Goal: Complete application form: Complete application form

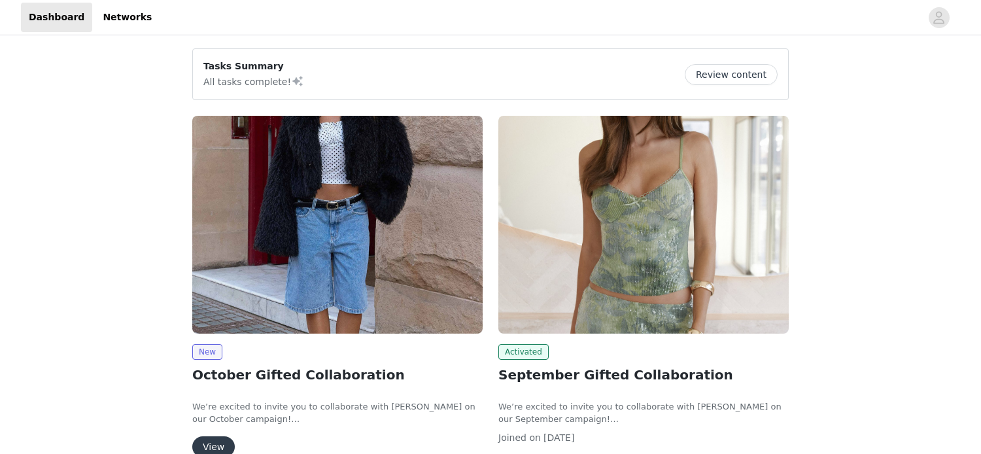
click at [218, 441] on button "View" at bounding box center [213, 446] width 42 height 21
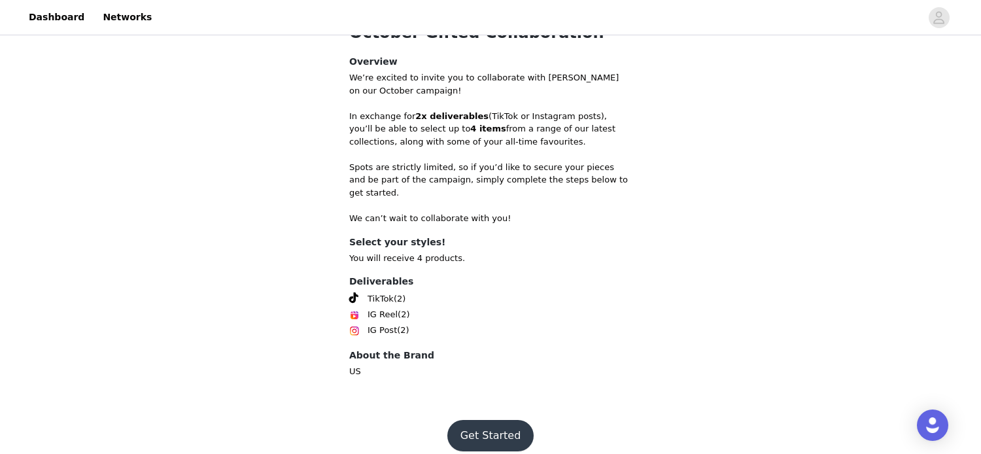
click at [507, 425] on button "Get Started" at bounding box center [490, 435] width 87 height 31
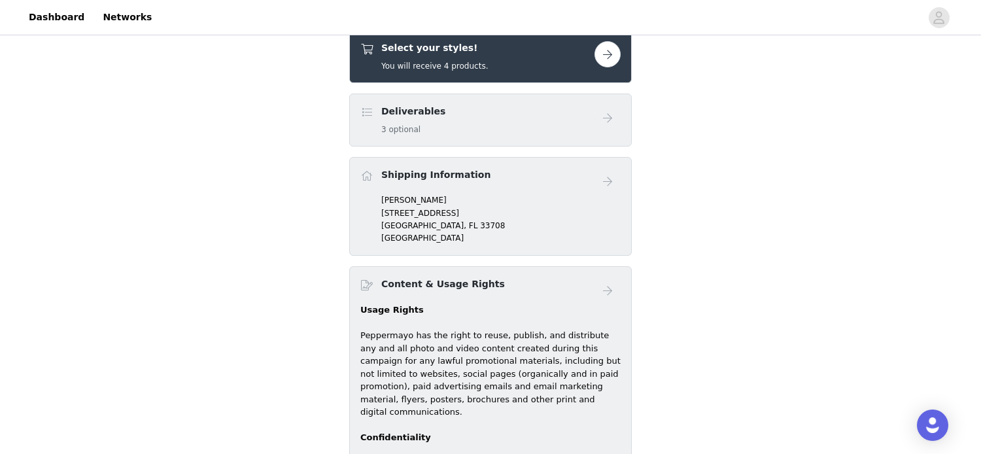
scroll to position [450, 0]
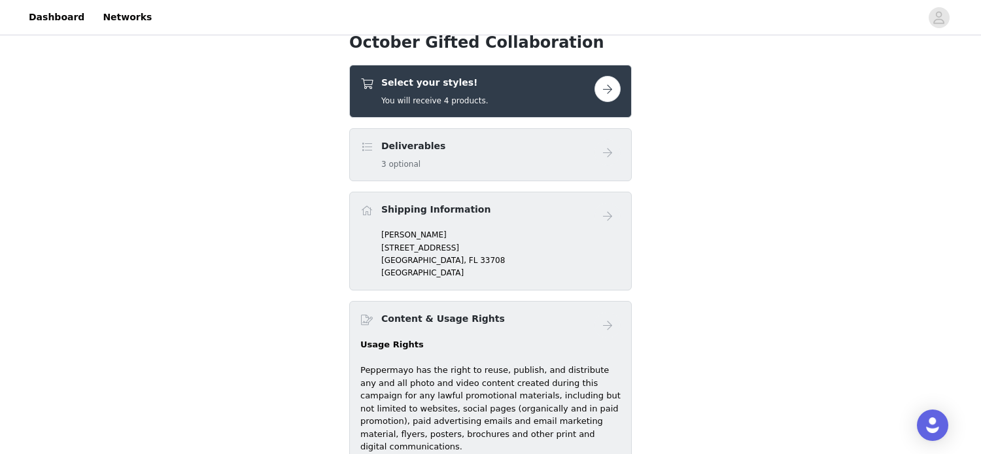
click at [611, 83] on button "button" at bounding box center [607, 89] width 26 height 26
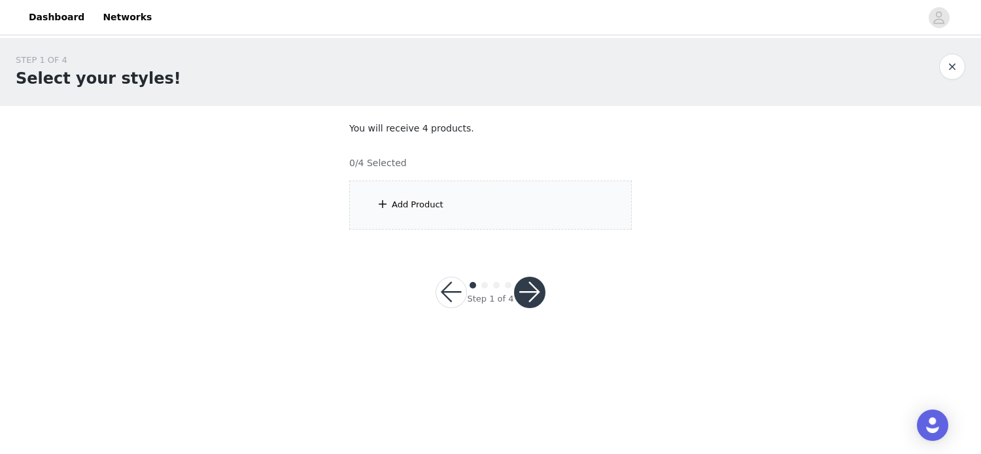
click at [487, 218] on div "Add Product" at bounding box center [490, 204] width 282 height 49
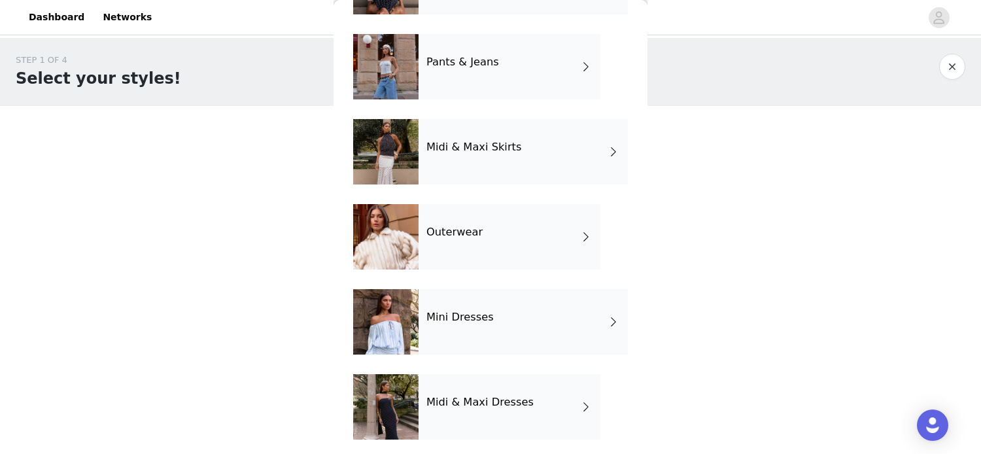
scroll to position [220, 0]
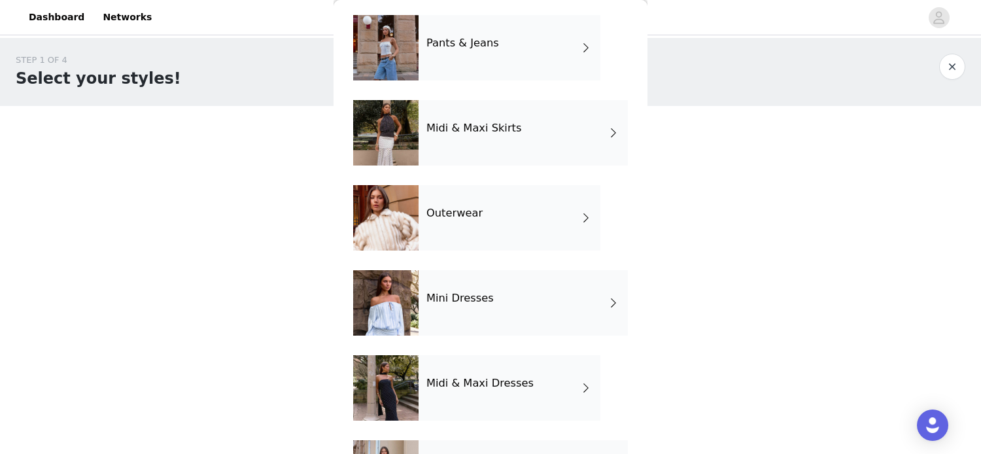
click at [503, 380] on h4 "Midi & Maxi Dresses" at bounding box center [479, 383] width 107 height 12
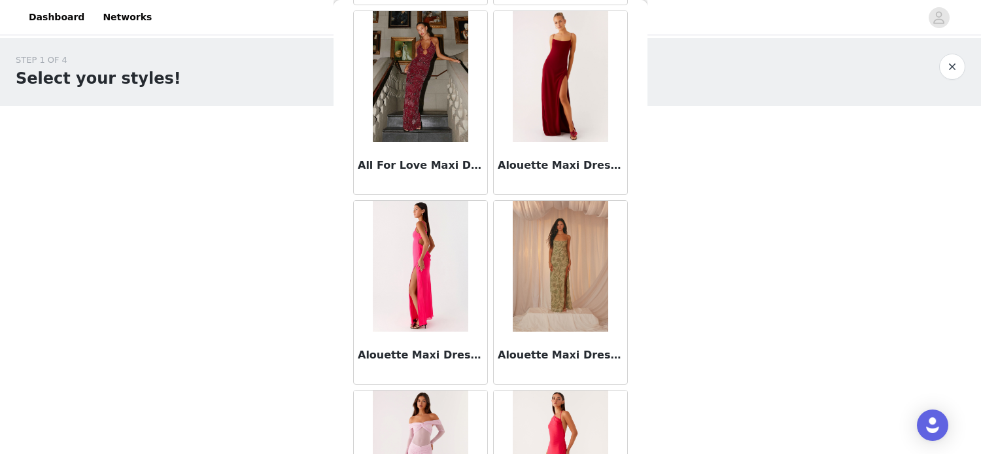
scroll to position [1544, 0]
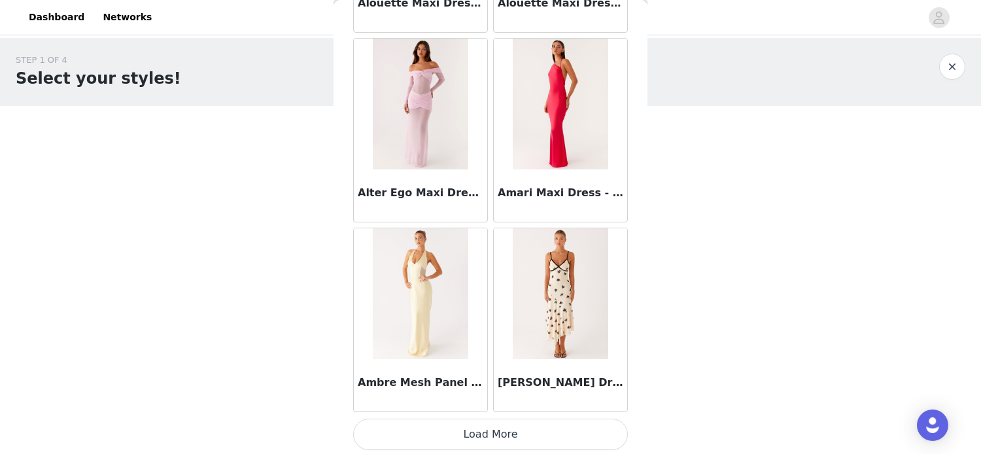
click at [480, 432] on button "Load More" at bounding box center [490, 433] width 275 height 31
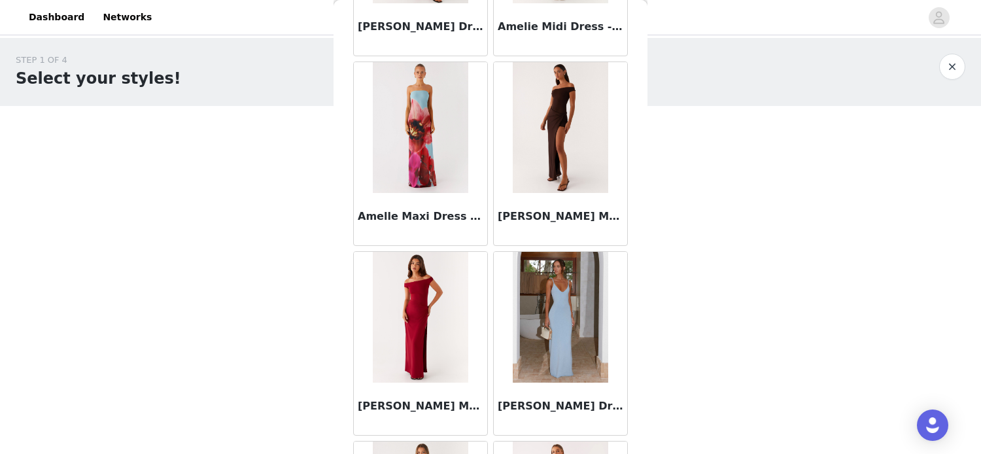
scroll to position [2099, 0]
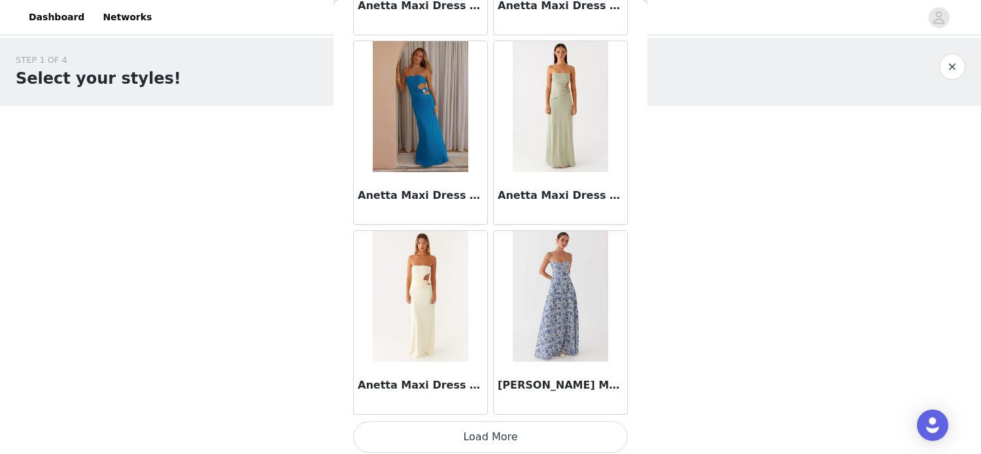
click at [489, 428] on button "Load More" at bounding box center [490, 436] width 275 height 31
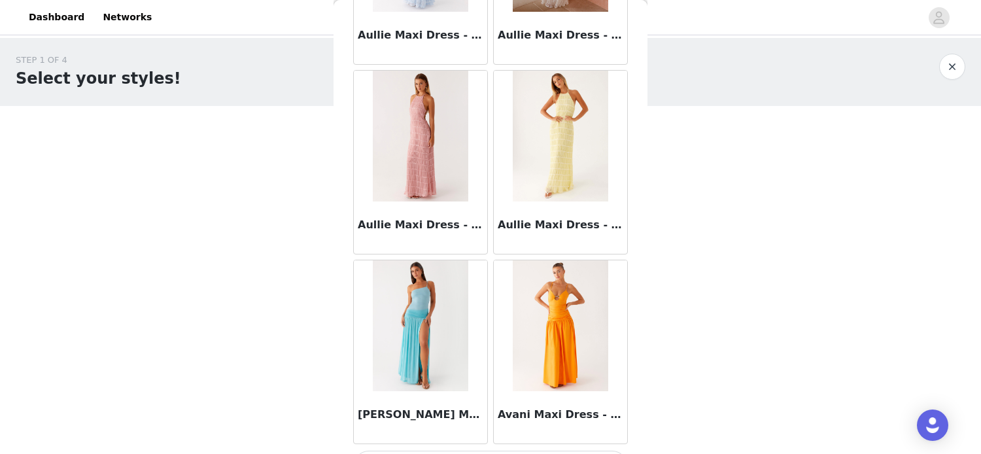
scroll to position [5331, 0]
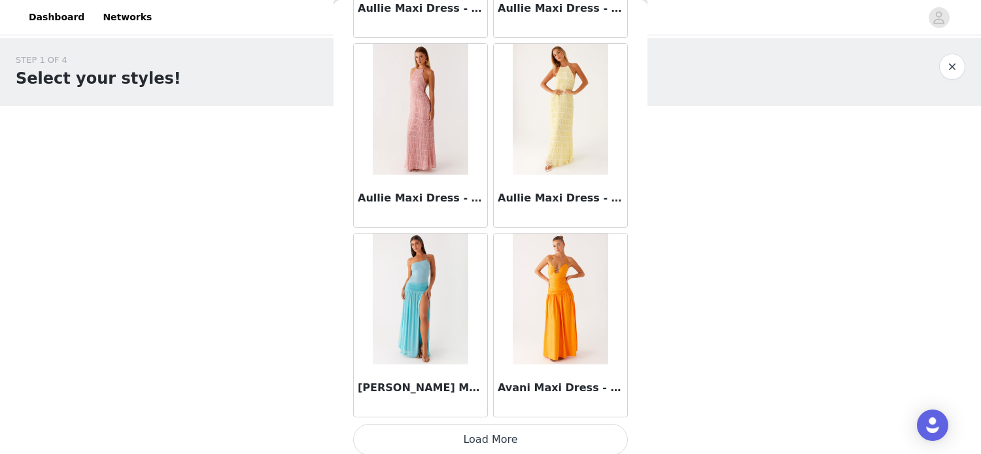
click at [507, 425] on button "Load More" at bounding box center [490, 439] width 275 height 31
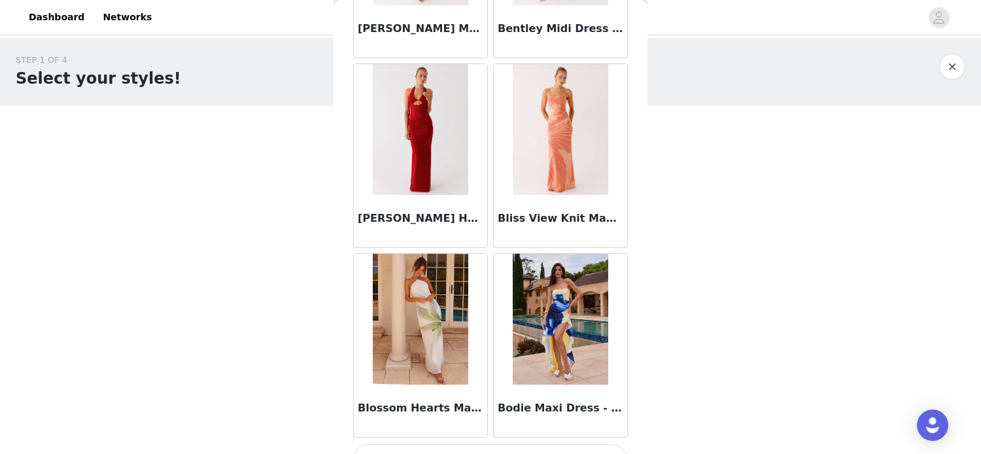
scroll to position [7224, 0]
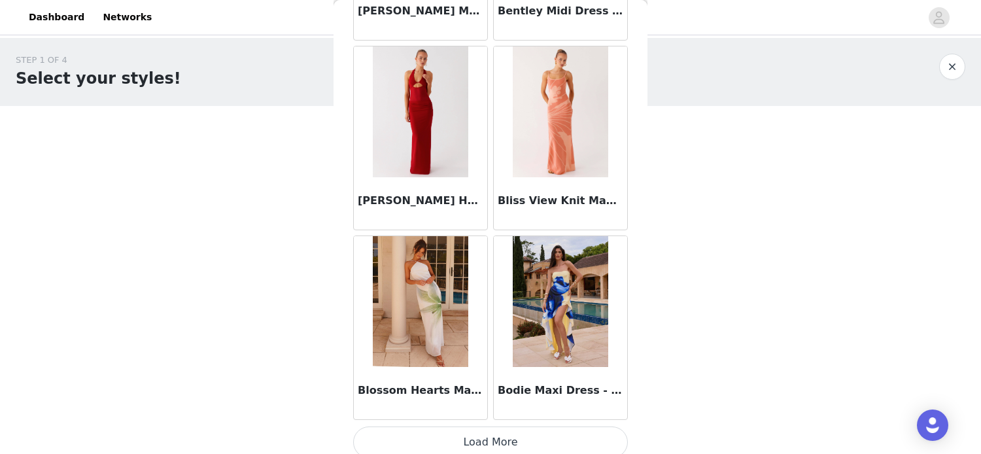
click at [552, 426] on button "Load More" at bounding box center [490, 441] width 275 height 31
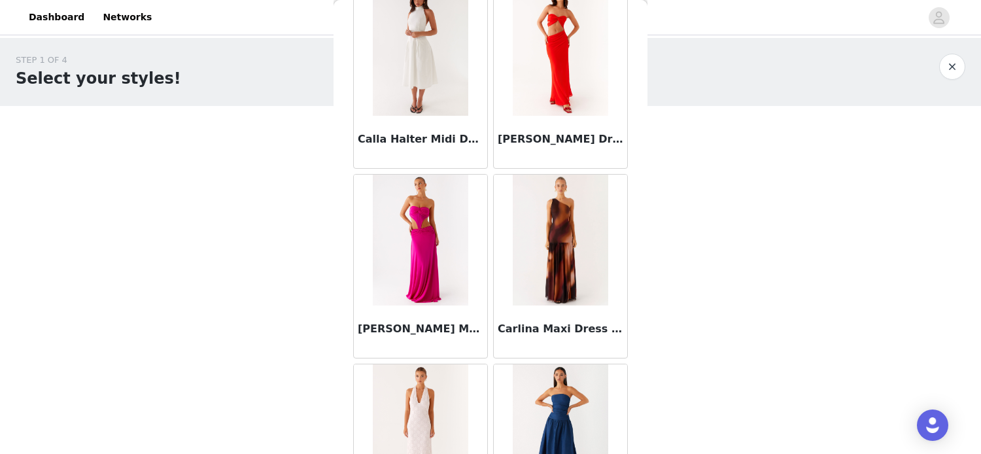
scroll to position [9118, 0]
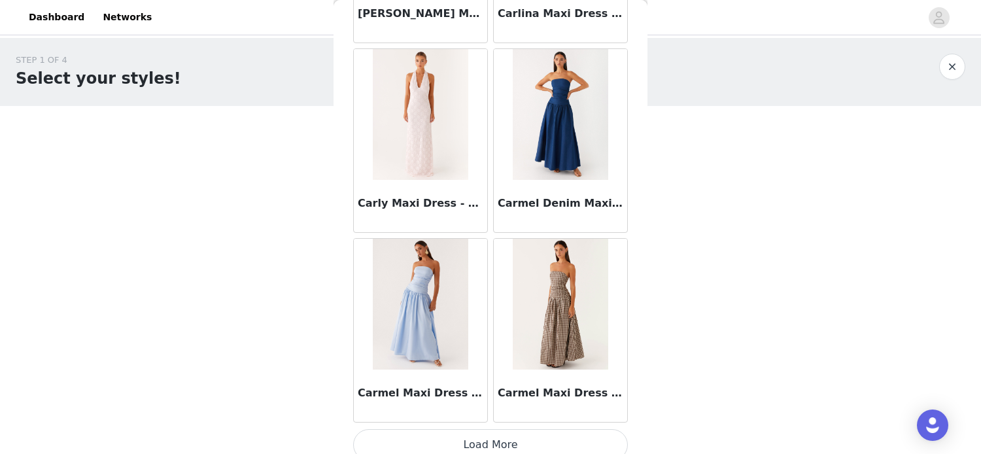
click at [492, 435] on button "Load More" at bounding box center [490, 444] width 275 height 31
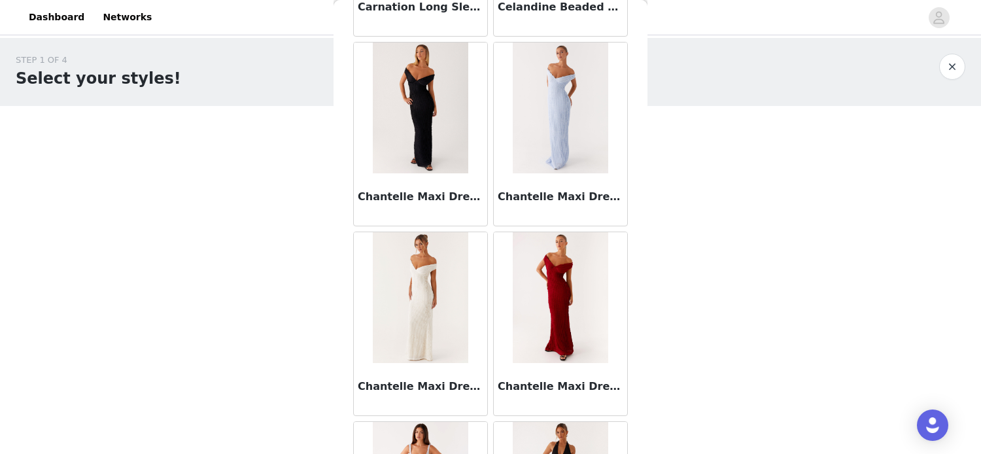
scroll to position [11011, 0]
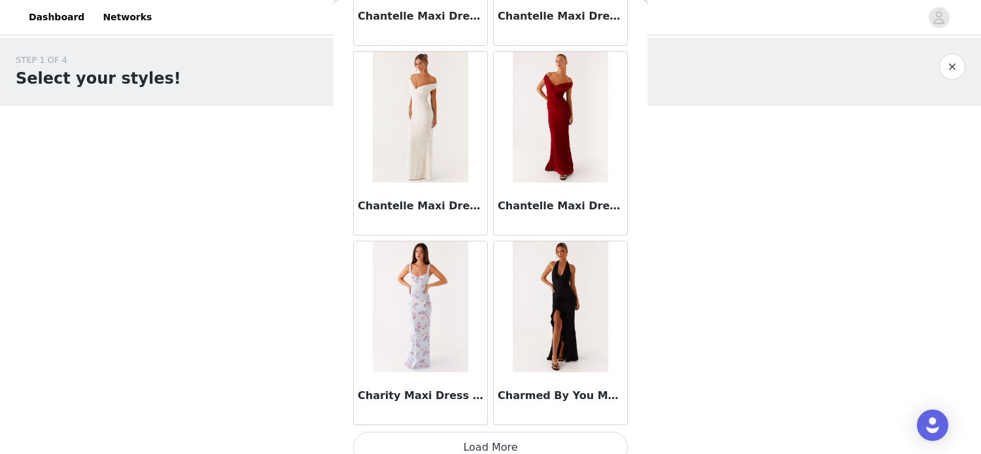
click at [476, 432] on button "Load More" at bounding box center [490, 447] width 275 height 31
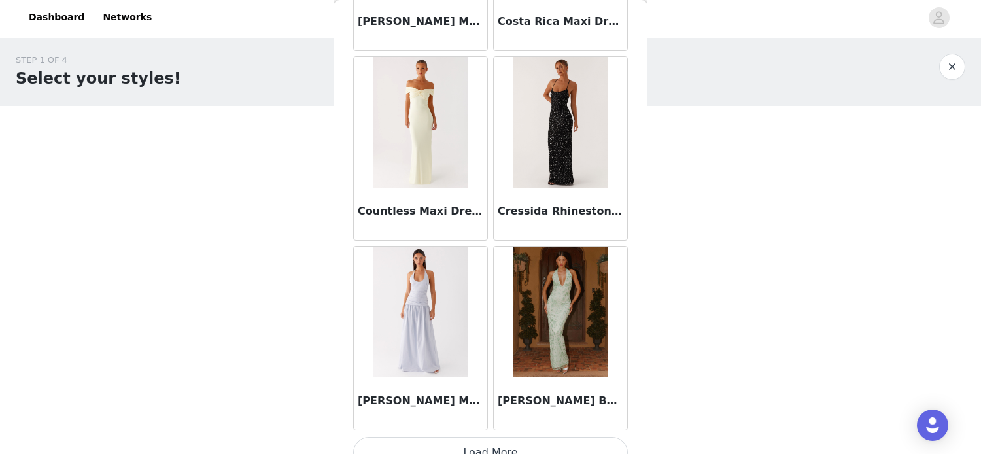
click at [475, 439] on button "Load More" at bounding box center [490, 452] width 275 height 31
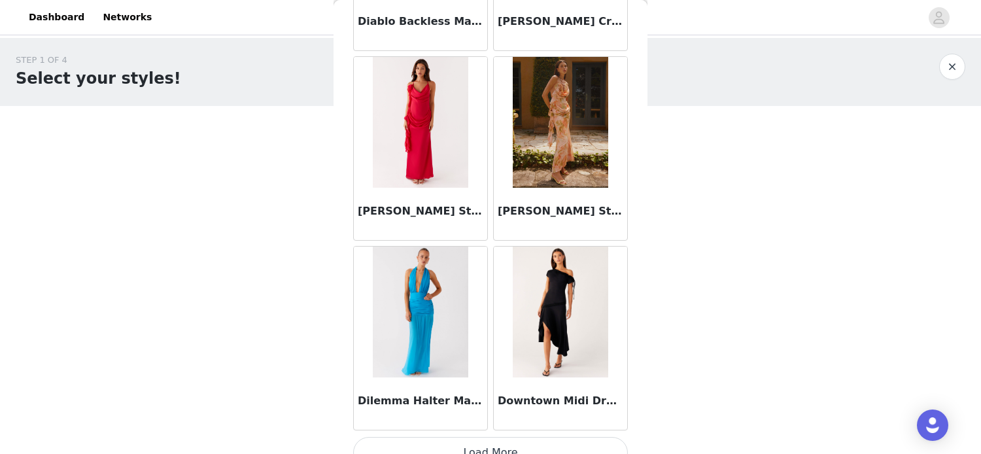
click at [495, 437] on button "Load More" at bounding box center [490, 452] width 275 height 31
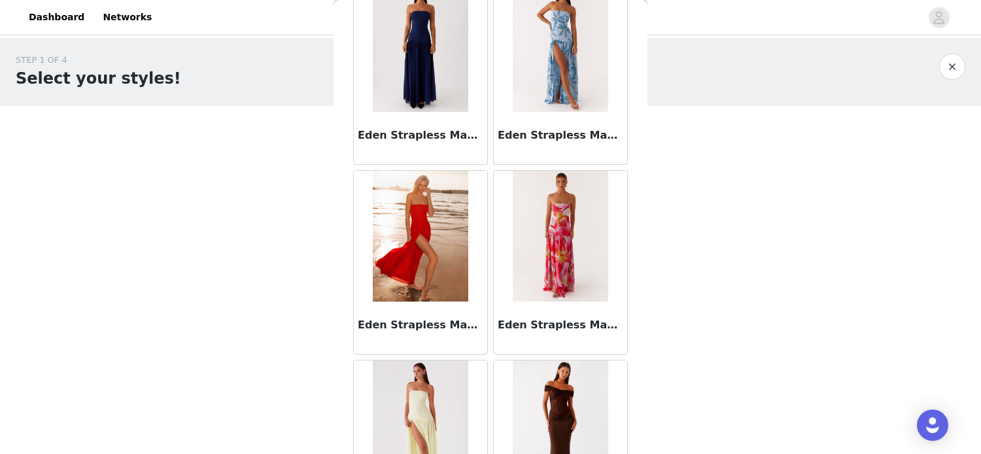
scroll to position [16691, 0]
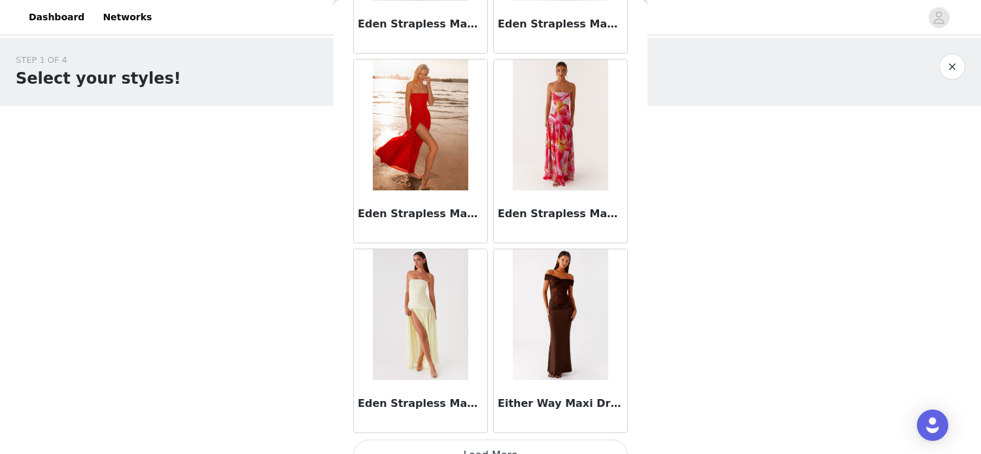
click at [528, 439] on button "Load More" at bounding box center [490, 454] width 275 height 31
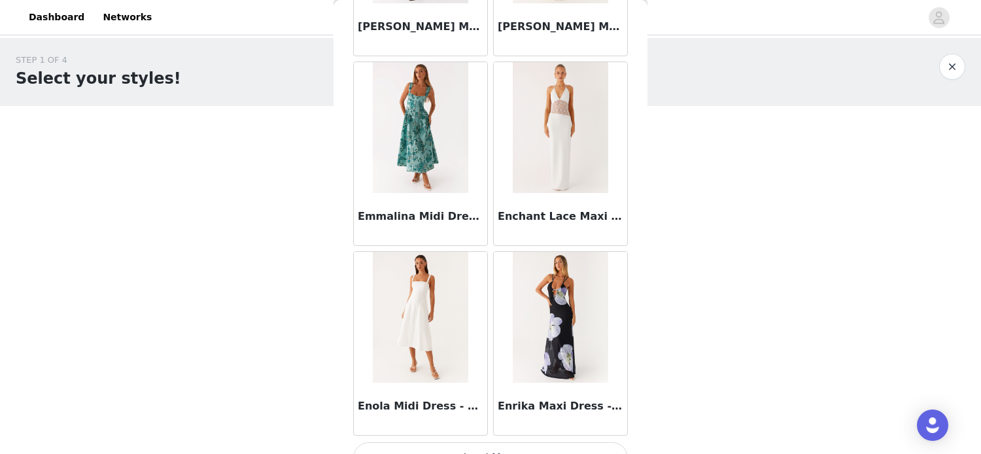
click at [505, 442] on button "Load More" at bounding box center [490, 457] width 275 height 31
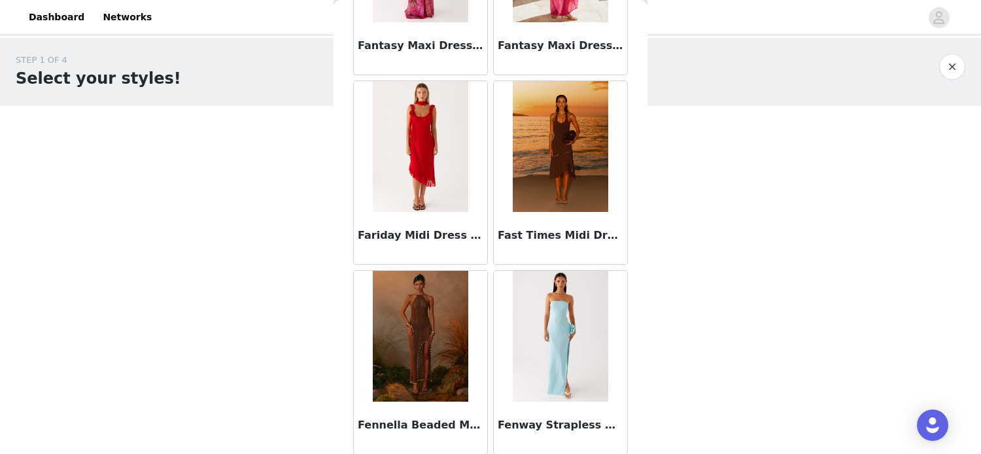
scroll to position [20478, 0]
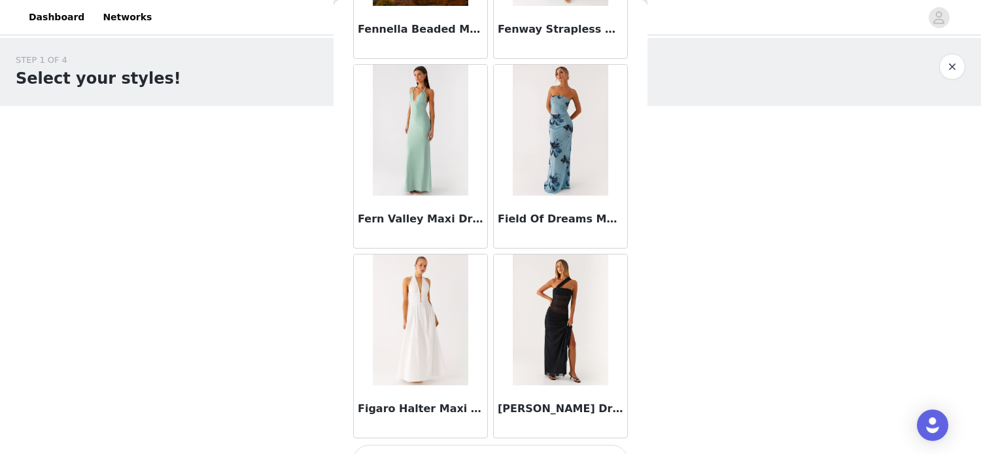
click at [483, 445] on button "Load More" at bounding box center [490, 460] width 275 height 31
click at [468, 280] on div at bounding box center [420, 319] width 133 height 131
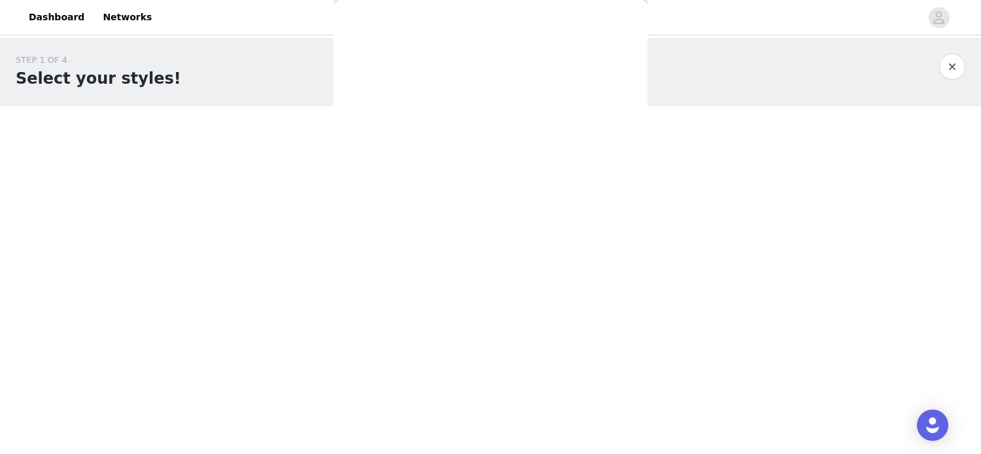
scroll to position [0, 0]
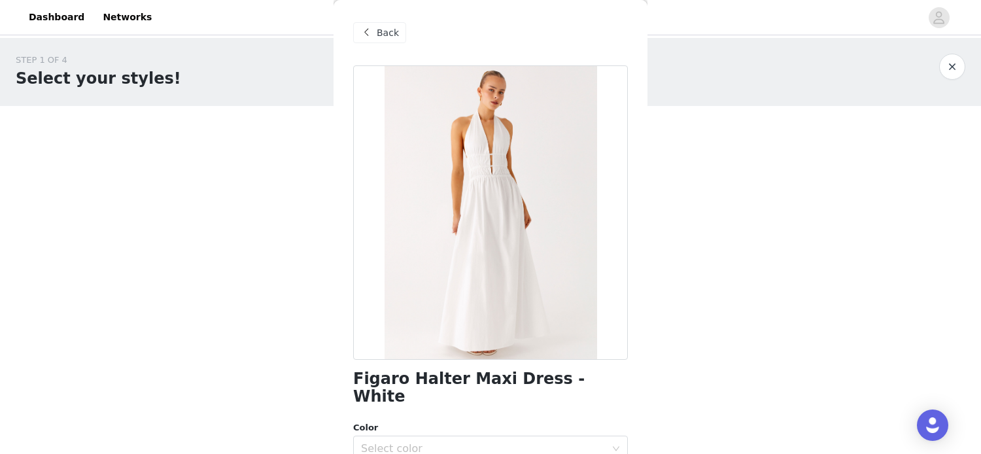
click at [375, 34] on div "Back" at bounding box center [379, 32] width 53 height 21
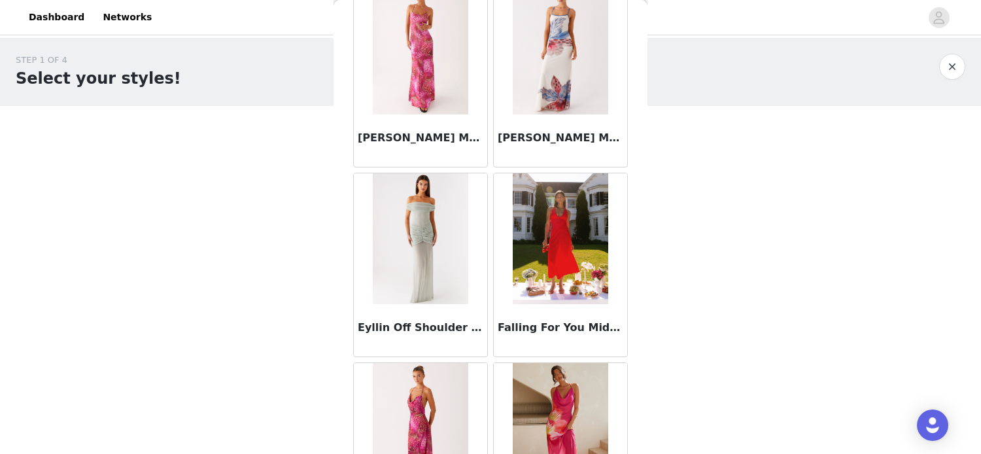
scroll to position [22371, 0]
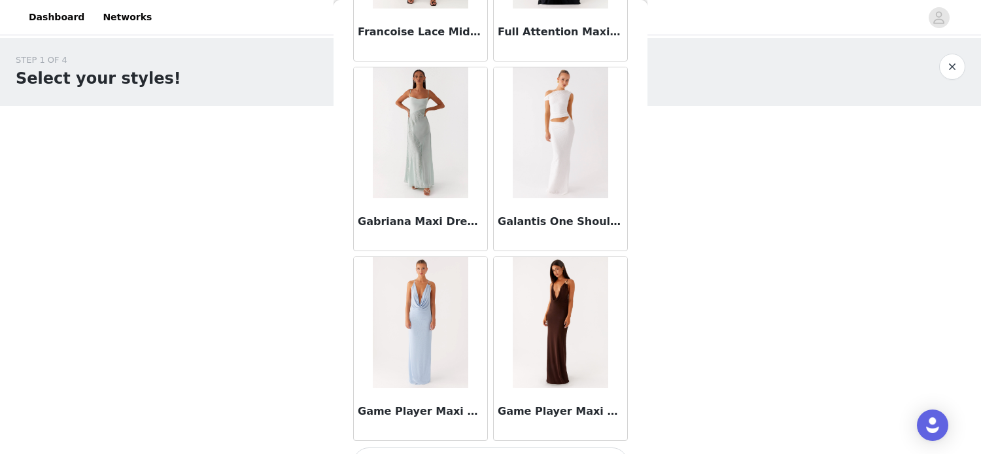
click at [565, 447] on button "Load More" at bounding box center [490, 462] width 275 height 31
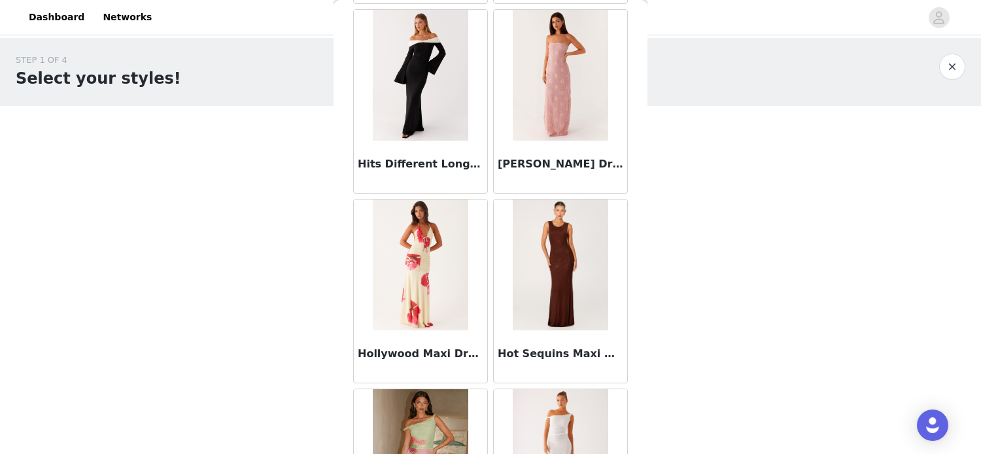
scroll to position [25464, 0]
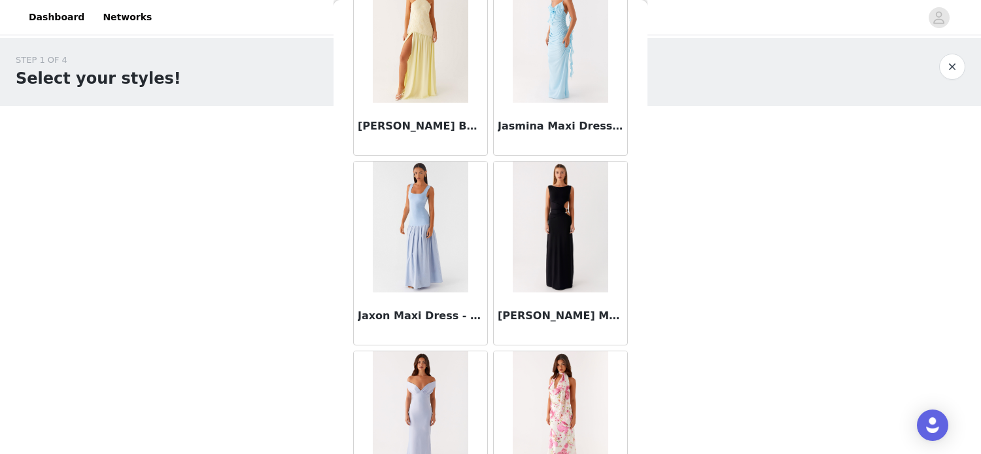
scroll to position [28724, 0]
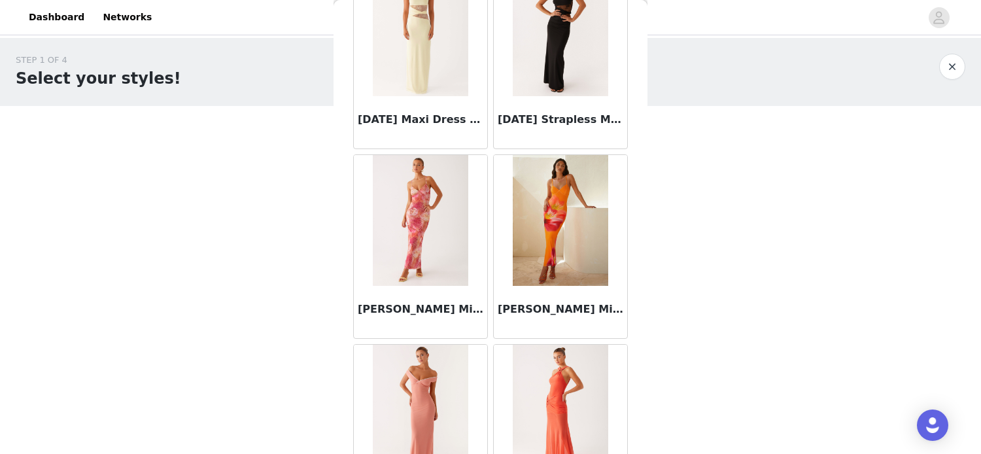
scroll to position [31838, 0]
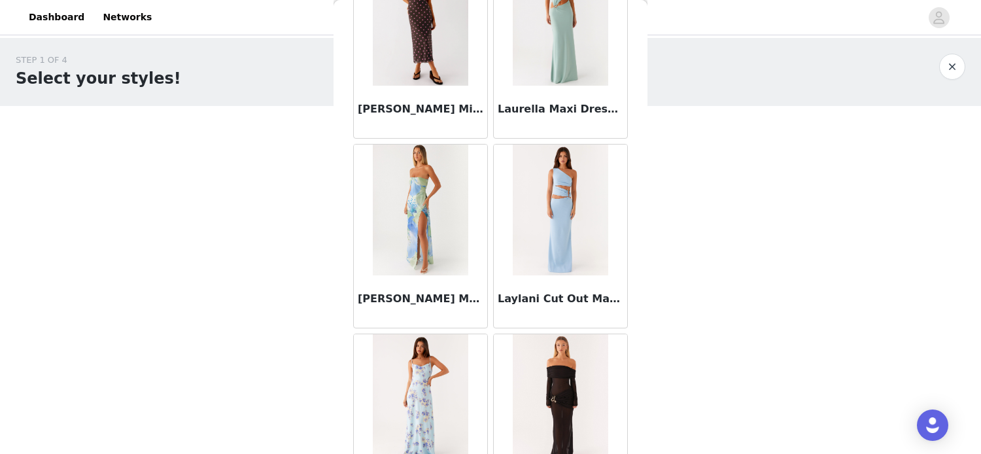
scroll to position [33732, 0]
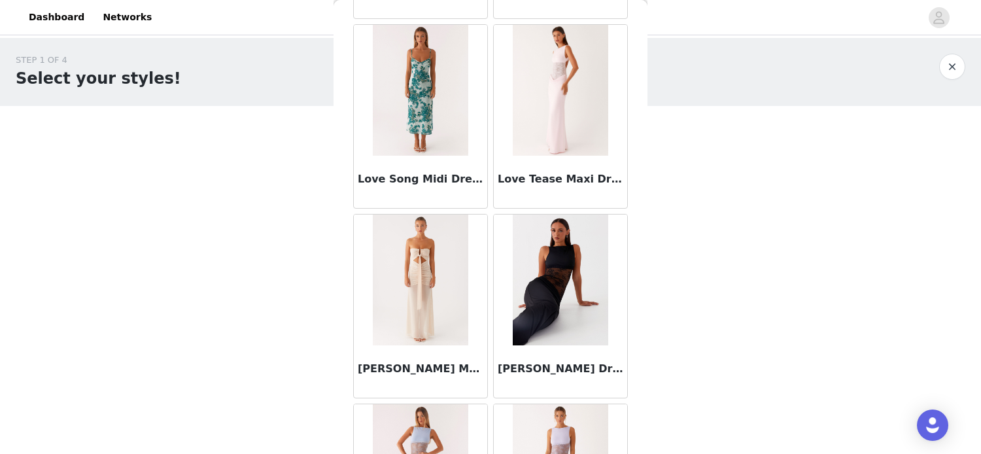
scroll to position [35625, 0]
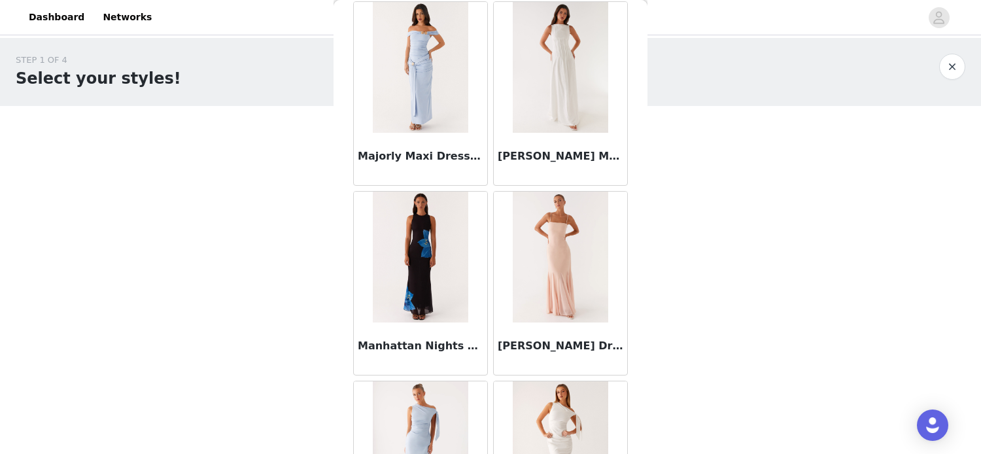
scroll to position [37518, 0]
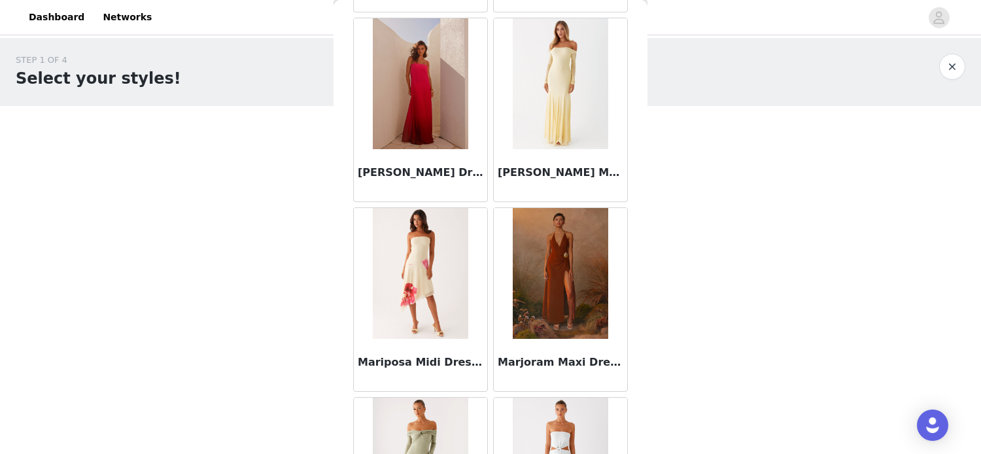
scroll to position [38152, 0]
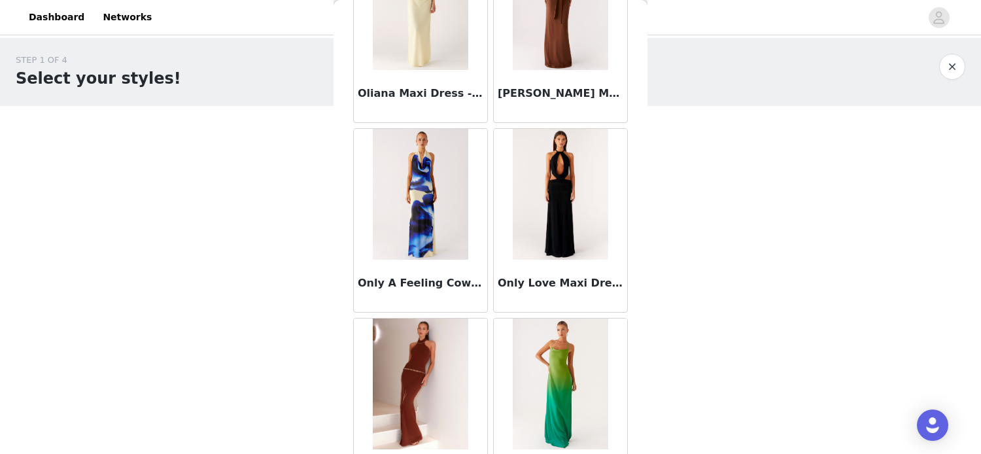
scroll to position [43198, 0]
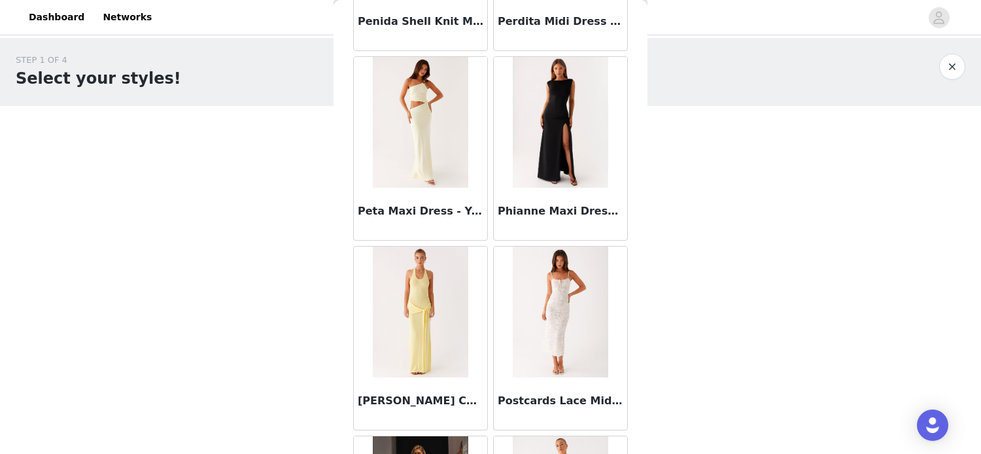
scroll to position [45092, 0]
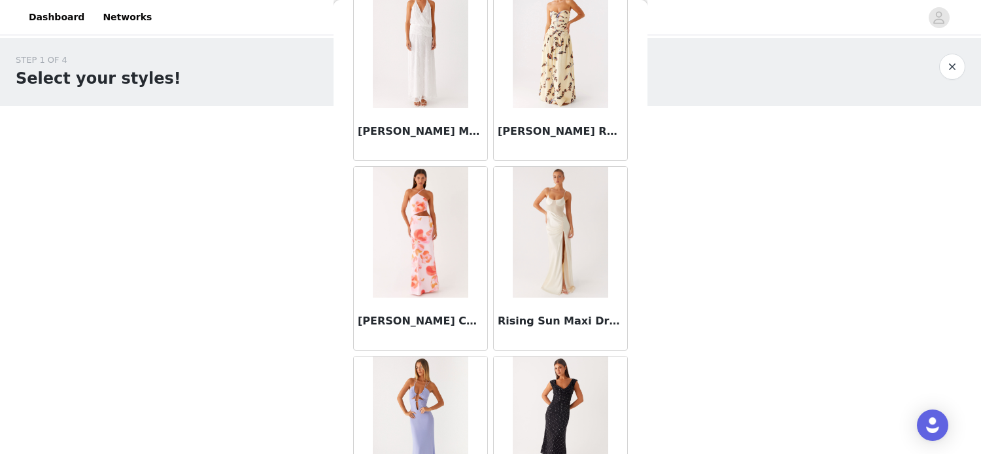
scroll to position [46985, 0]
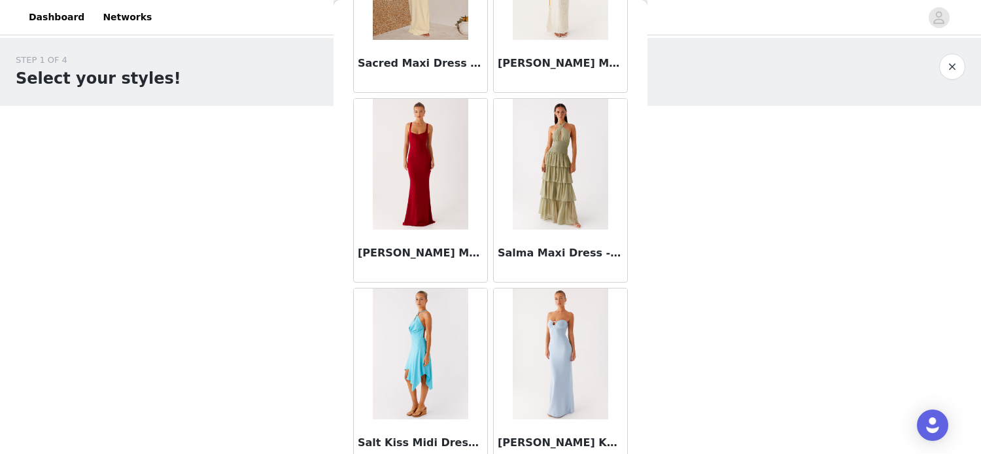
scroll to position [48879, 0]
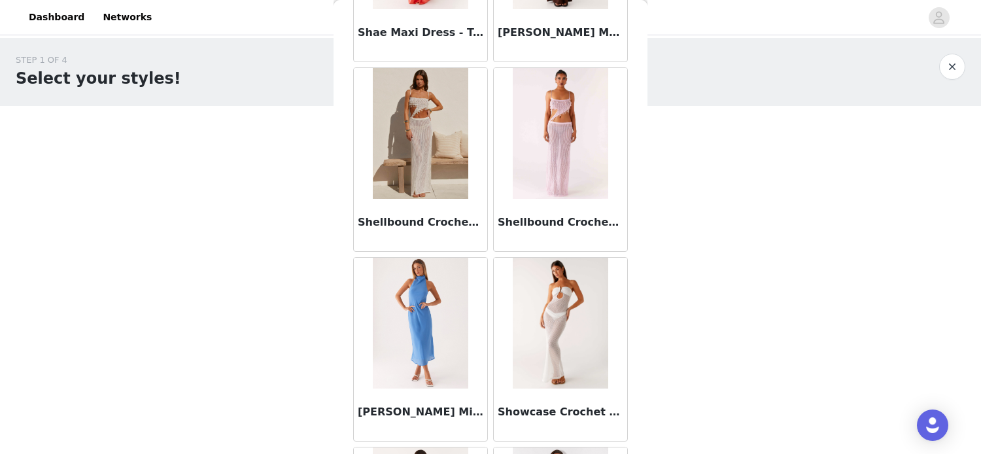
scroll to position [50772, 0]
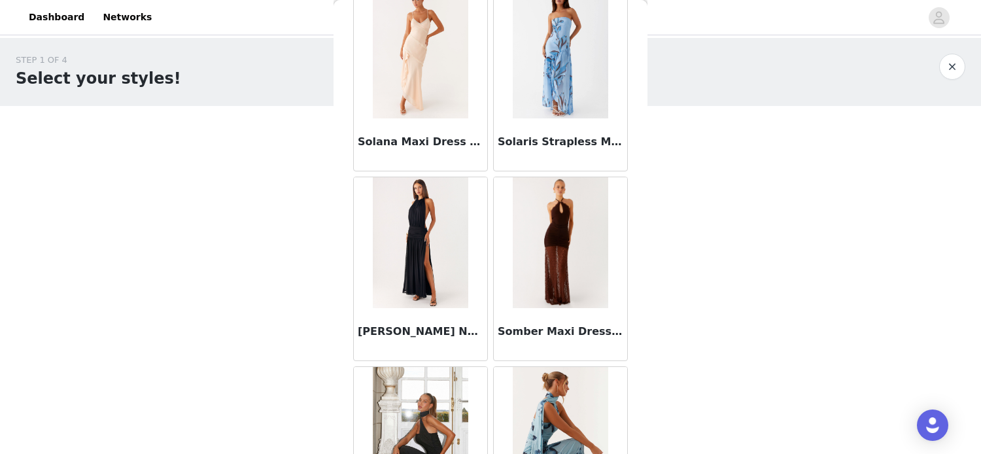
scroll to position [52220, 0]
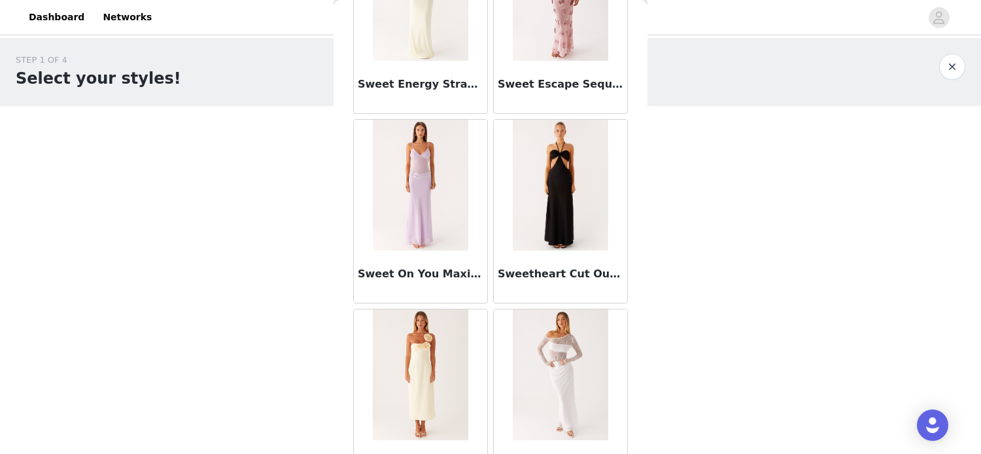
scroll to position [54559, 0]
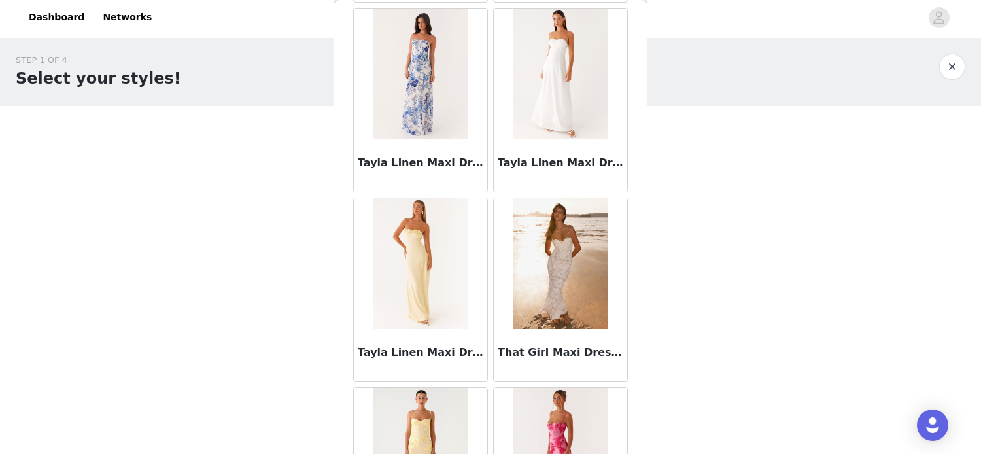
scroll to position [55852, 0]
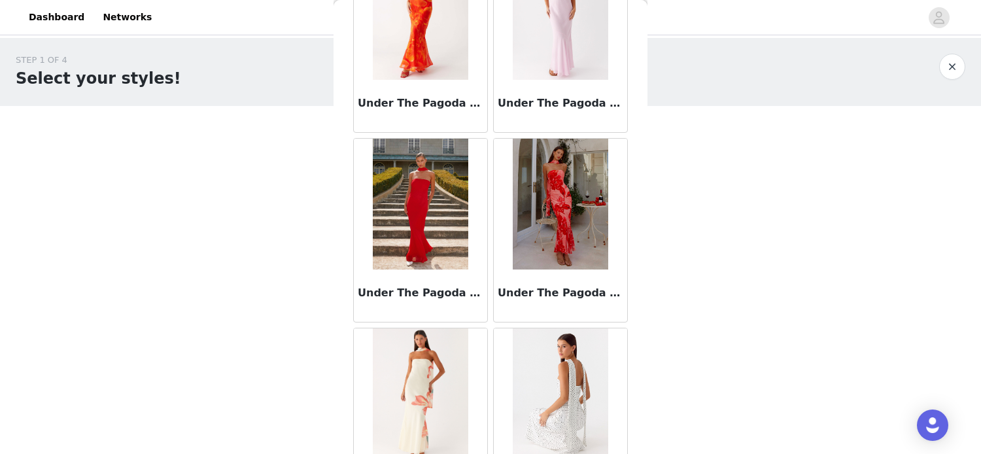
scroll to position [58345, 0]
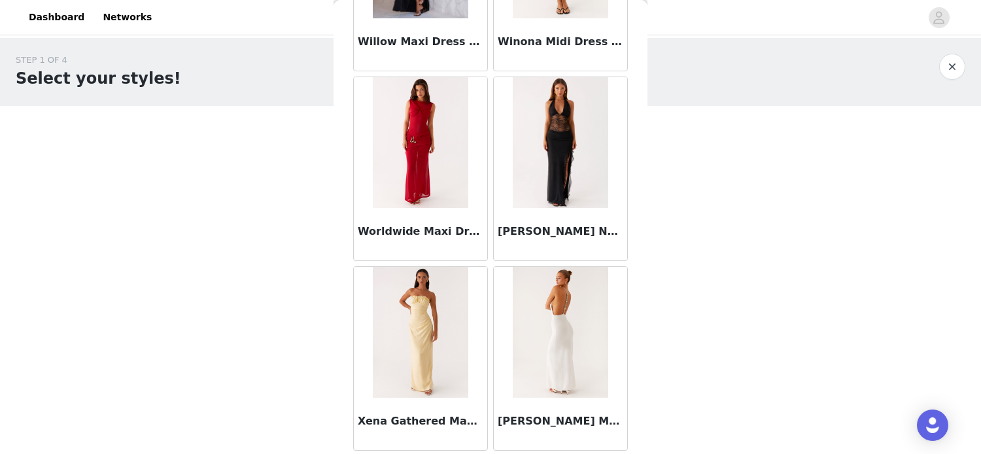
scroll to position [60239, 0]
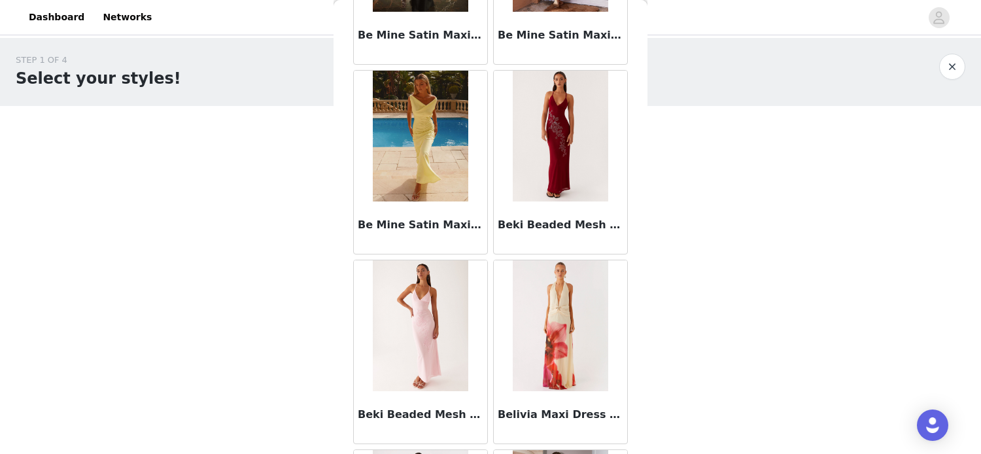
scroll to position [0, 0]
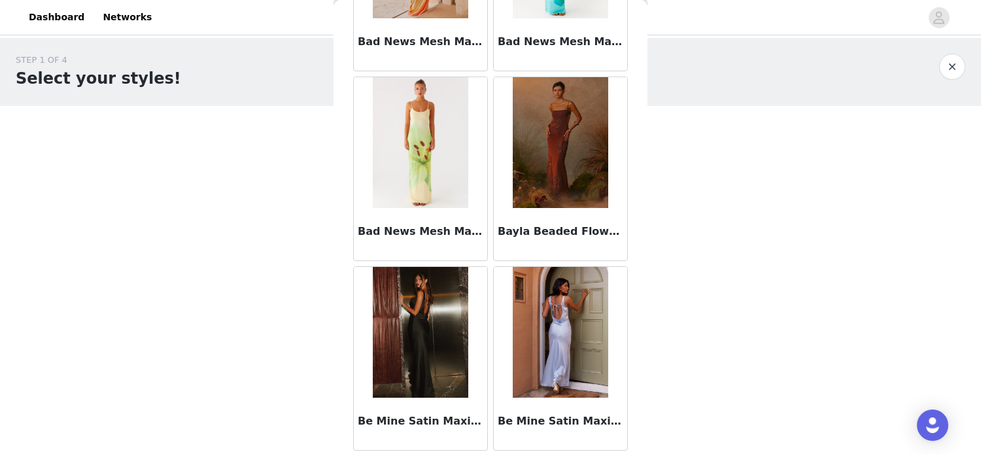
click at [598, 154] on img at bounding box center [560, 142] width 95 height 131
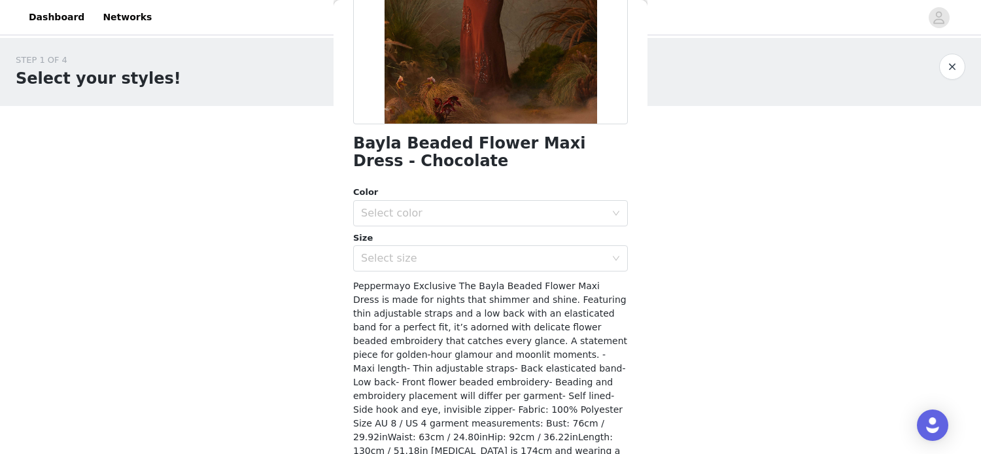
scroll to position [254, 0]
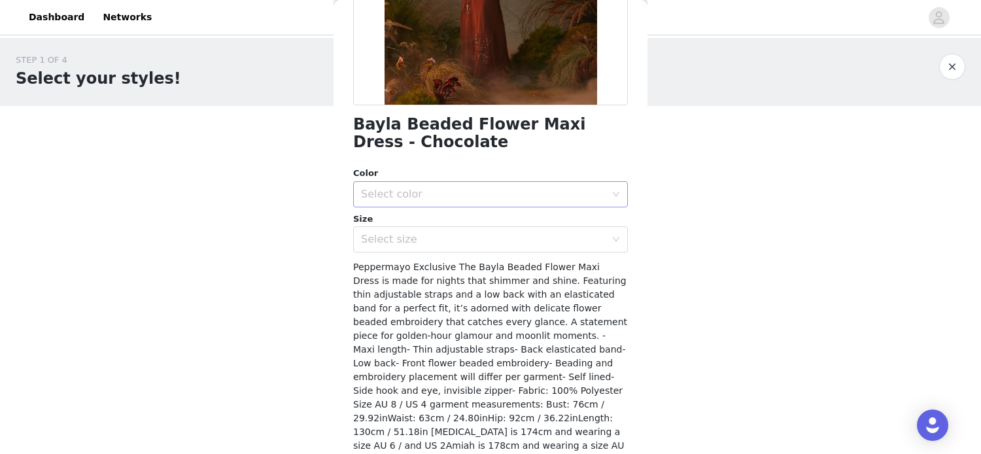
click at [380, 190] on div "Select color" at bounding box center [483, 194] width 245 height 13
click at [415, 222] on li "Chocolate" at bounding box center [490, 222] width 275 height 21
click at [426, 241] on div "Select size" at bounding box center [483, 239] width 245 height 13
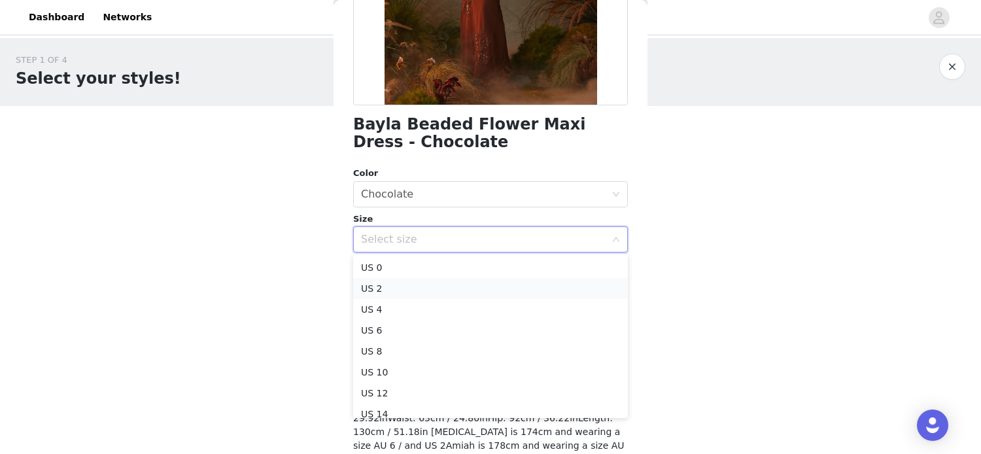
click at [403, 291] on li "US 2" at bounding box center [490, 288] width 275 height 21
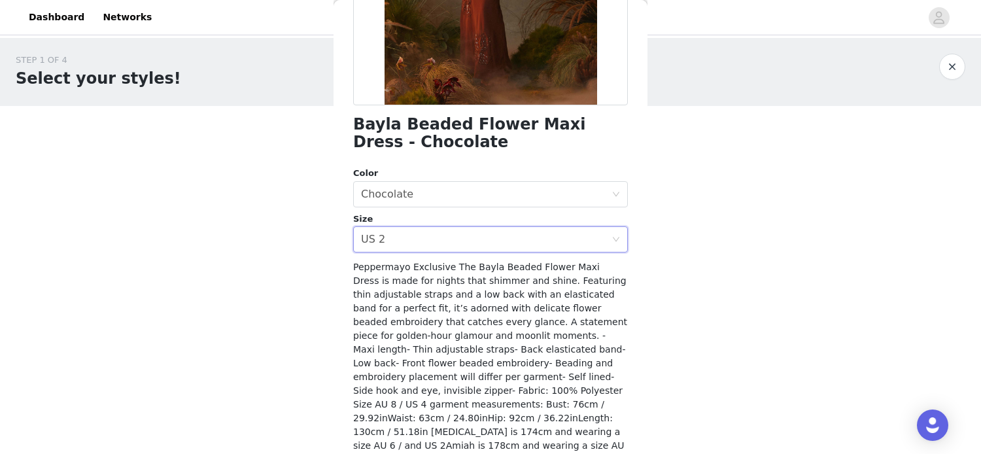
scroll to position [294, 0]
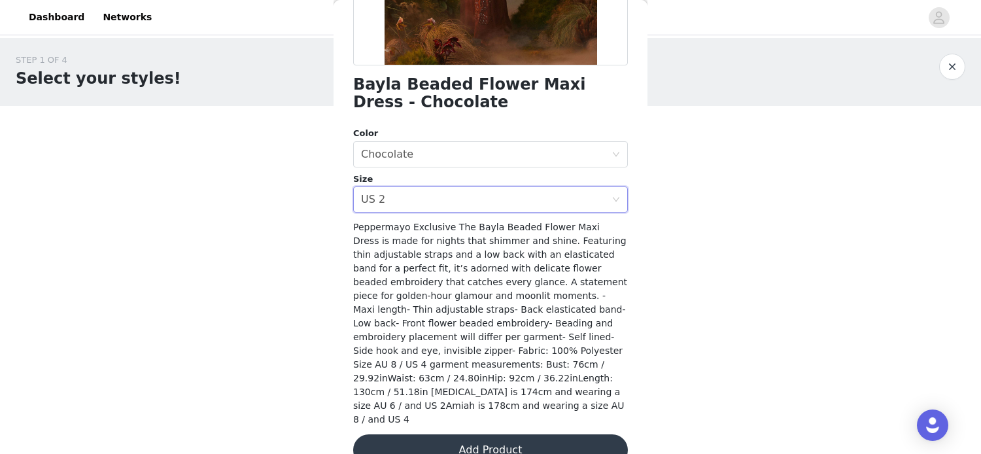
click at [508, 434] on button "Add Product" at bounding box center [490, 449] width 275 height 31
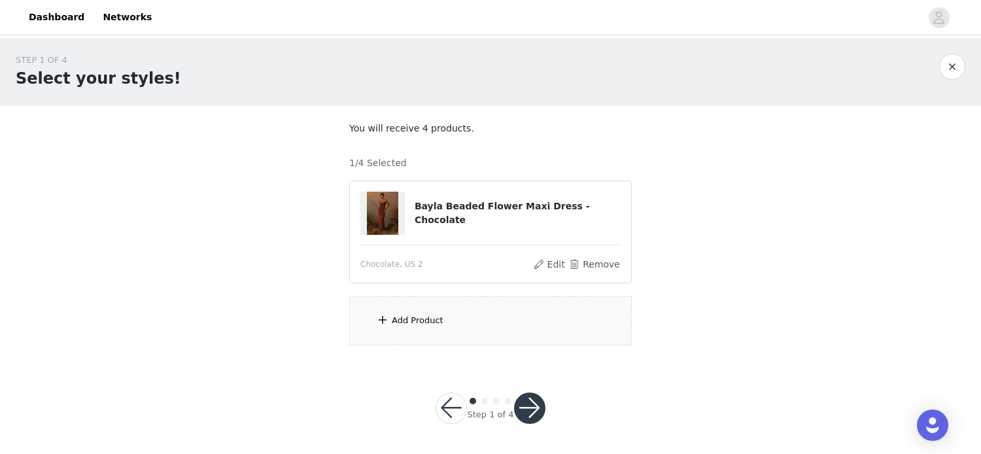
click at [456, 329] on div "Add Product" at bounding box center [490, 320] width 282 height 49
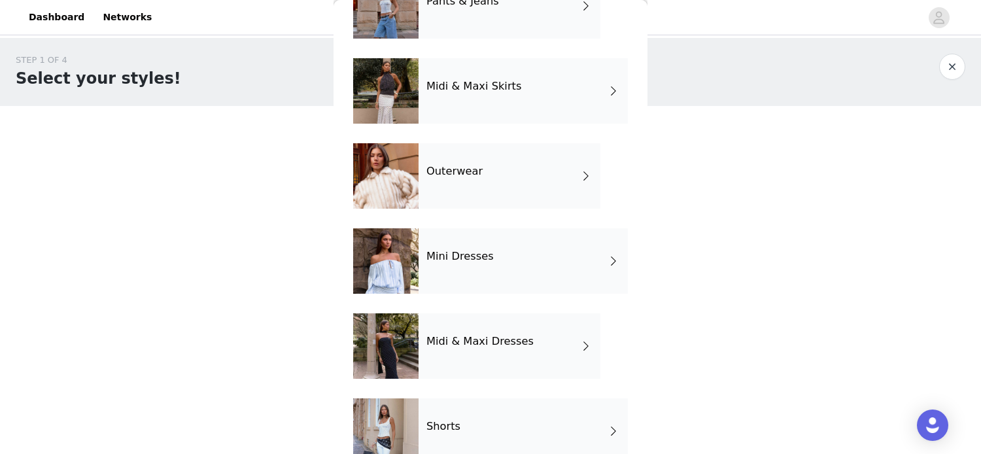
scroll to position [292, 0]
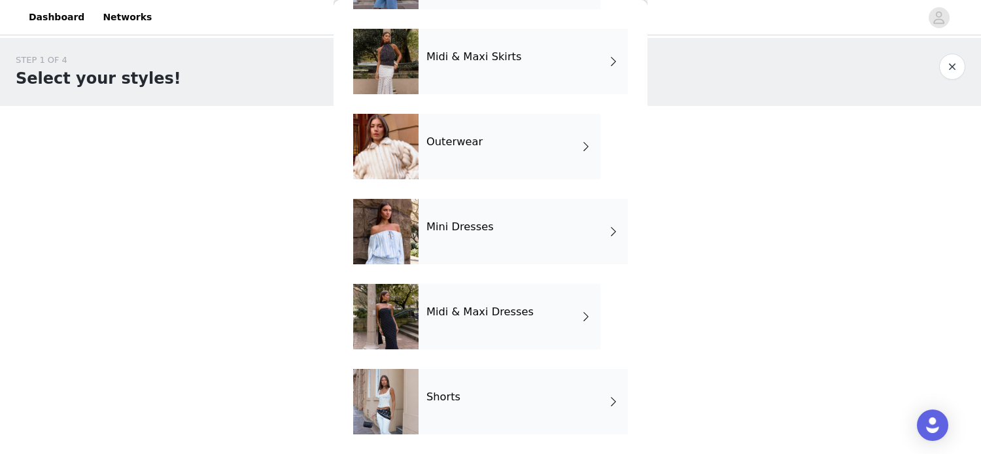
click at [460, 144] on h4 "Outerwear" at bounding box center [454, 142] width 56 height 12
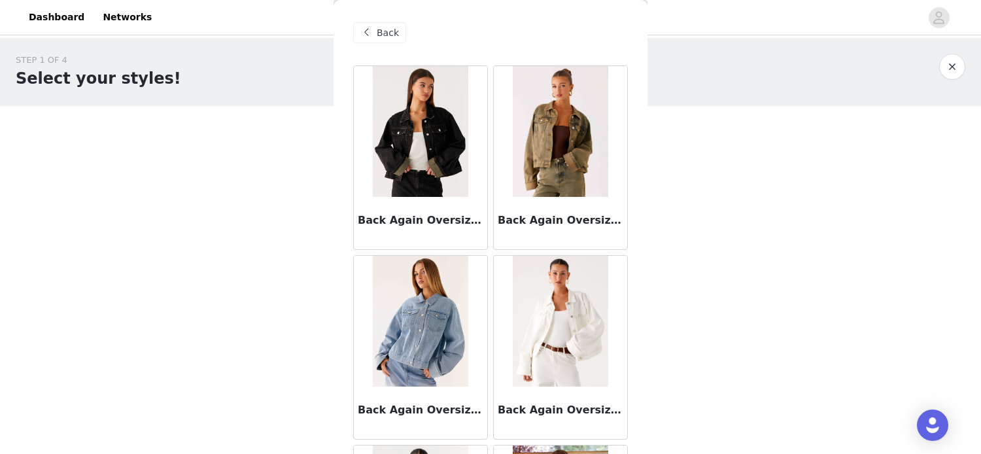
scroll to position [1, 0]
click at [573, 322] on img at bounding box center [560, 321] width 95 height 131
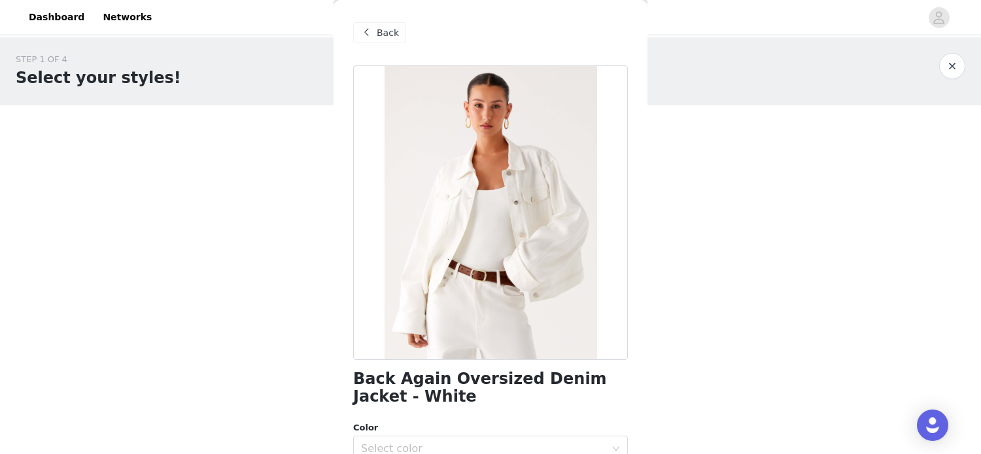
scroll to position [253, 0]
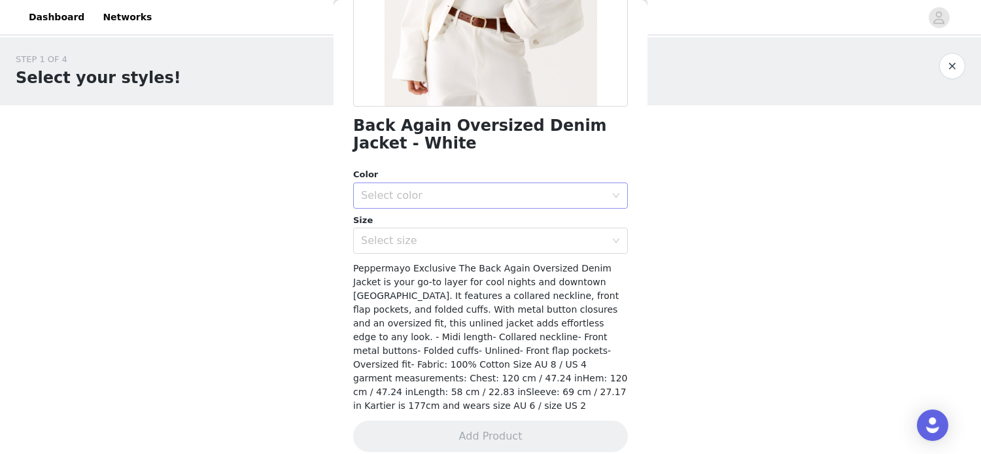
click at [432, 207] on div "Select color" at bounding box center [486, 195] width 250 height 25
click at [414, 220] on li "White" at bounding box center [490, 224] width 275 height 21
click at [414, 248] on div "Select size" at bounding box center [486, 240] width 250 height 25
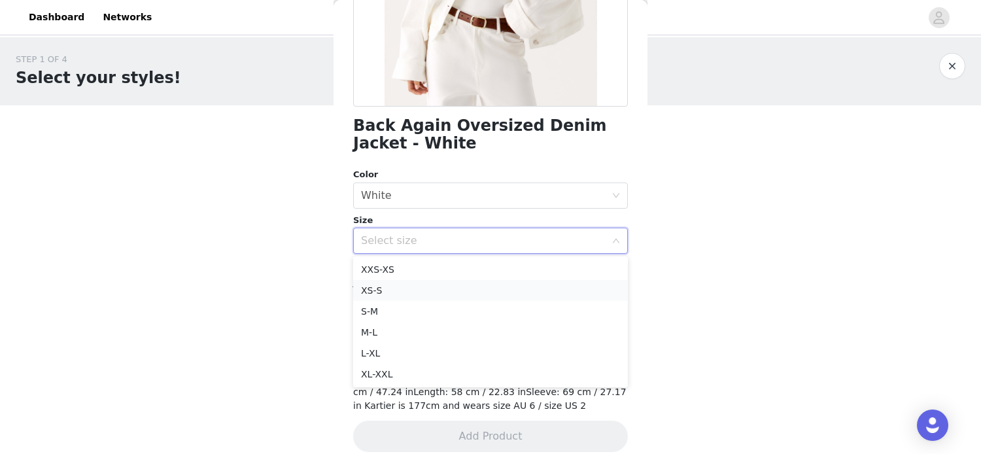
click at [415, 282] on li "XS-S" at bounding box center [490, 290] width 275 height 21
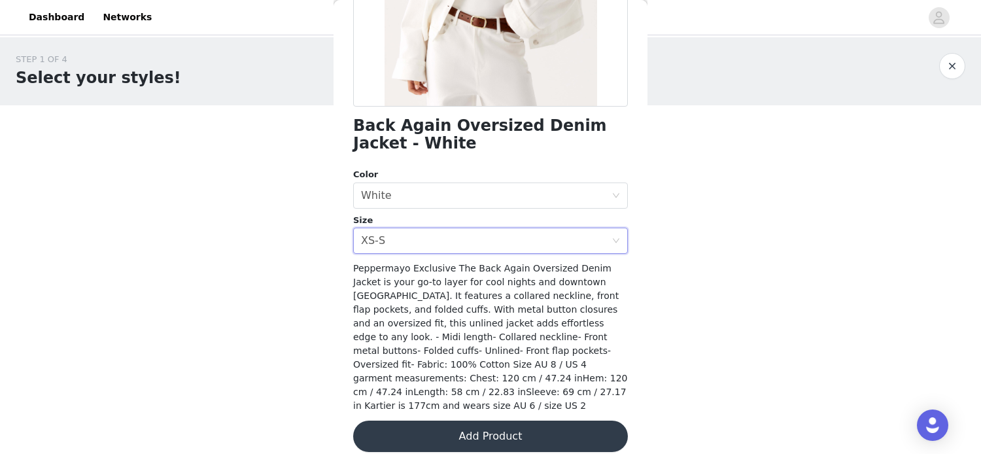
click at [496, 420] on button "Add Product" at bounding box center [490, 435] width 275 height 31
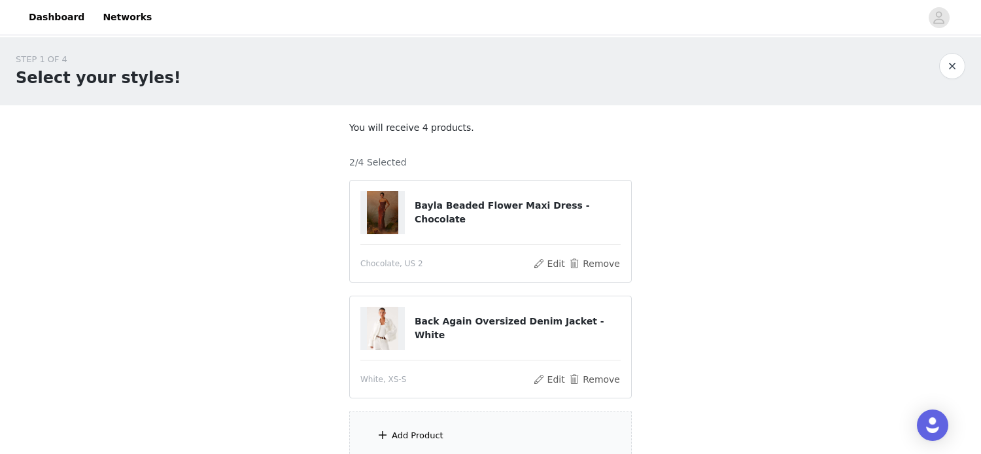
click at [473, 424] on div "Add Product" at bounding box center [490, 435] width 282 height 49
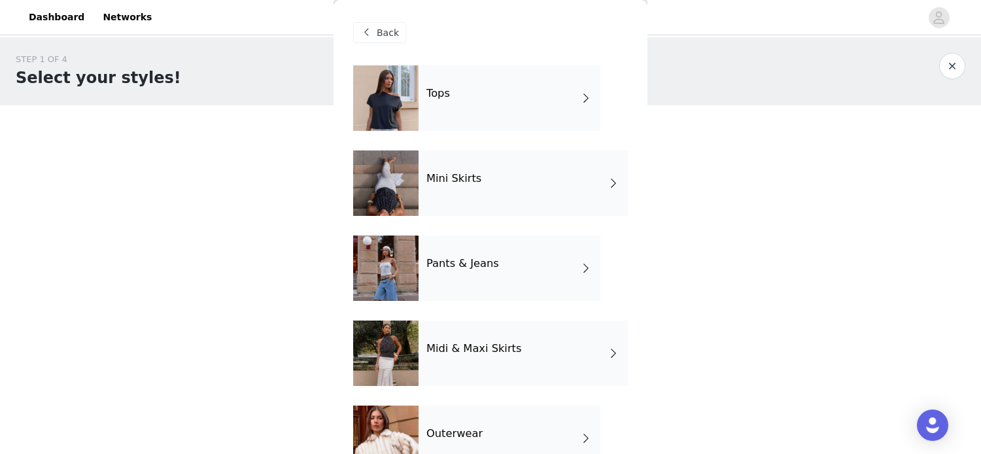
click at [485, 270] on div "Pants & Jeans" at bounding box center [509, 267] width 182 height 65
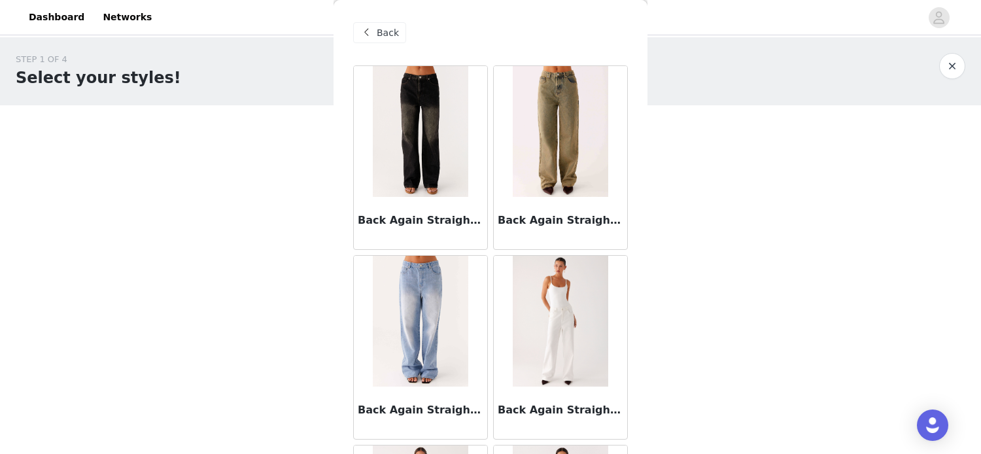
click at [564, 331] on img at bounding box center [560, 321] width 95 height 131
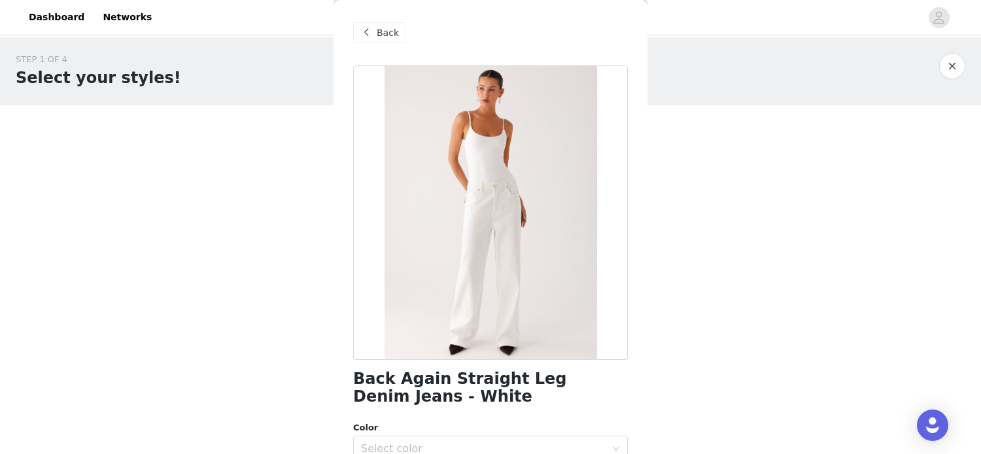
scroll to position [267, 0]
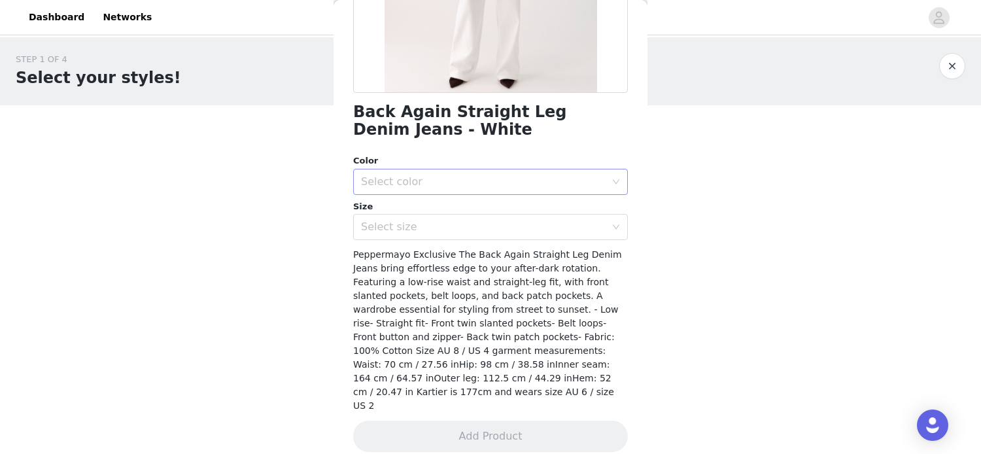
click at [404, 188] on div "Select color" at bounding box center [486, 181] width 250 height 25
click at [398, 214] on li "White" at bounding box center [490, 209] width 275 height 21
click at [424, 228] on div "Select size" at bounding box center [483, 226] width 245 height 13
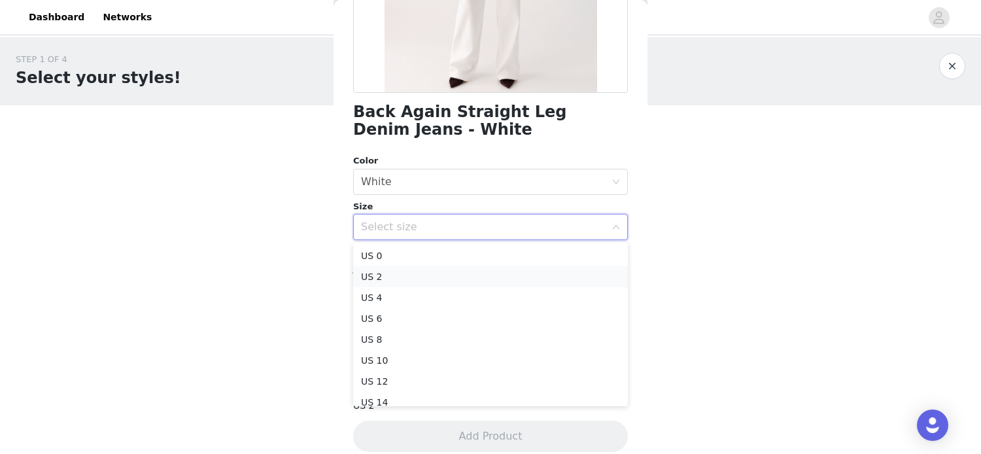
click at [412, 278] on li "US 2" at bounding box center [490, 276] width 275 height 21
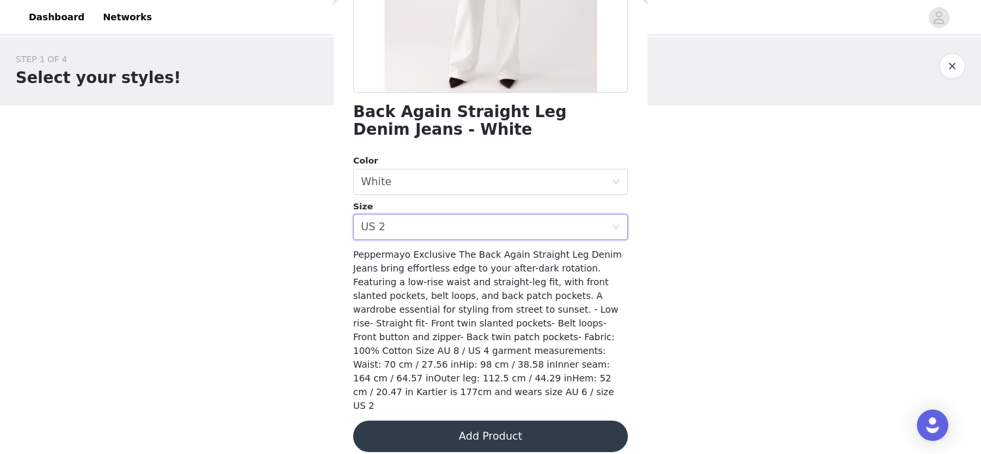
click at [469, 425] on button "Add Product" at bounding box center [490, 435] width 275 height 31
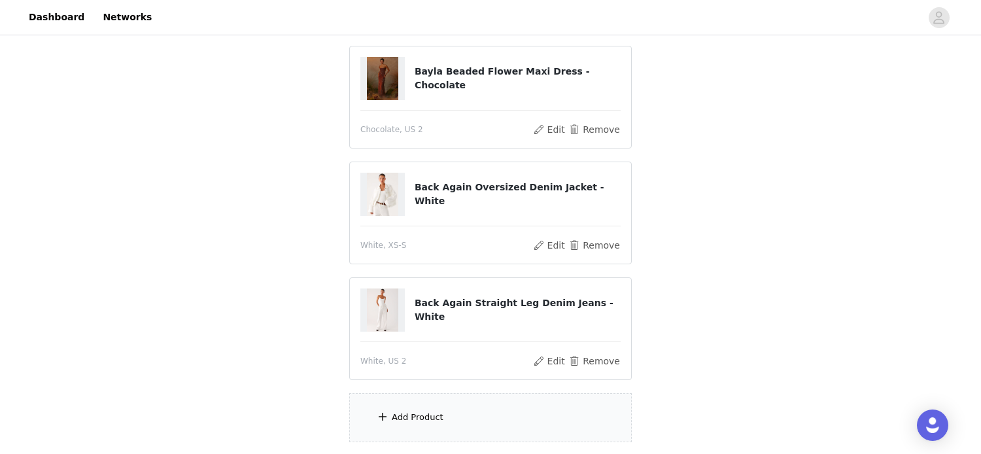
scroll to position [231, 0]
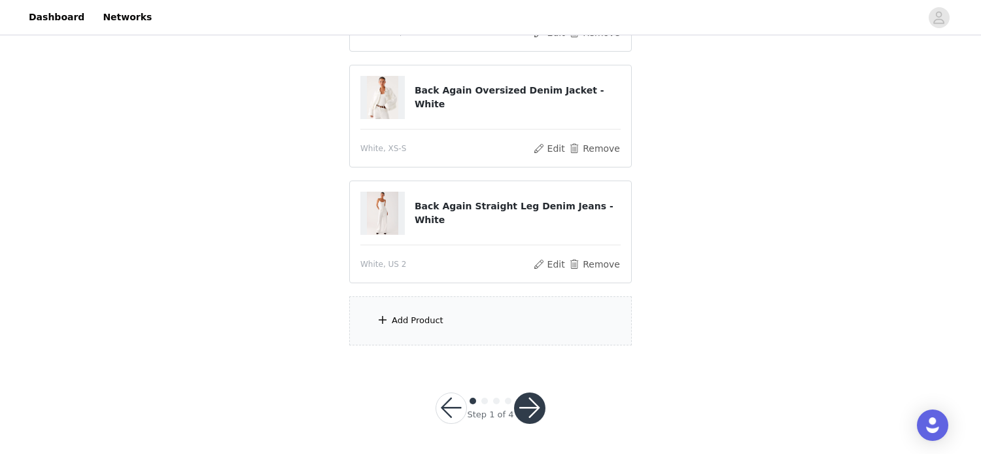
click at [458, 325] on div "Add Product" at bounding box center [490, 320] width 282 height 49
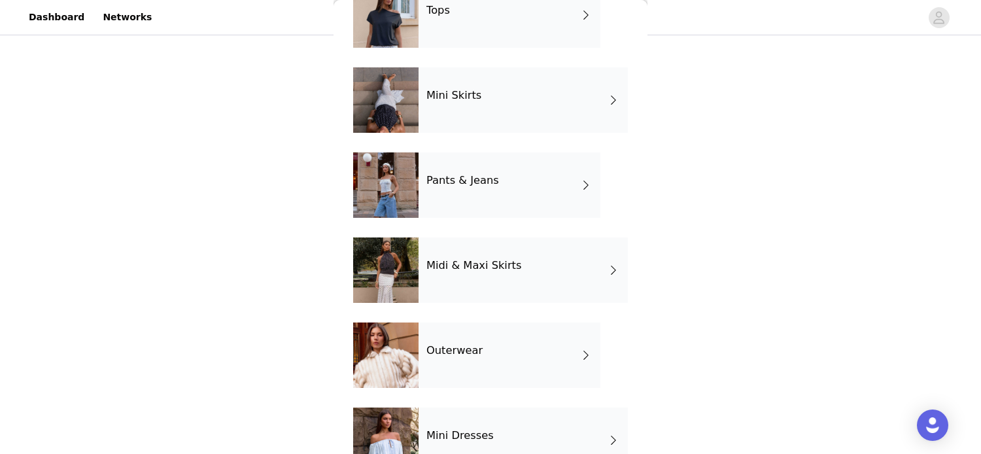
scroll to position [83, 0]
click at [474, 175] on h4 "Pants & Jeans" at bounding box center [462, 181] width 73 height 12
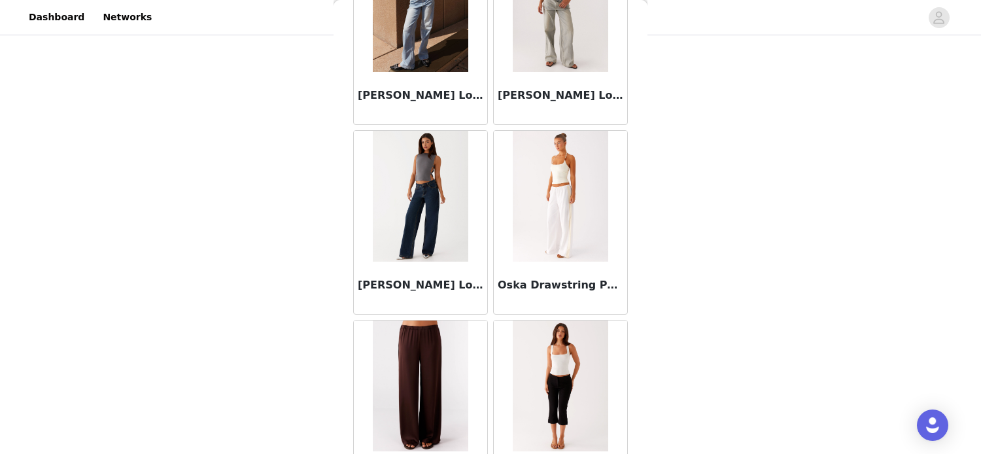
scroll to position [1284, 0]
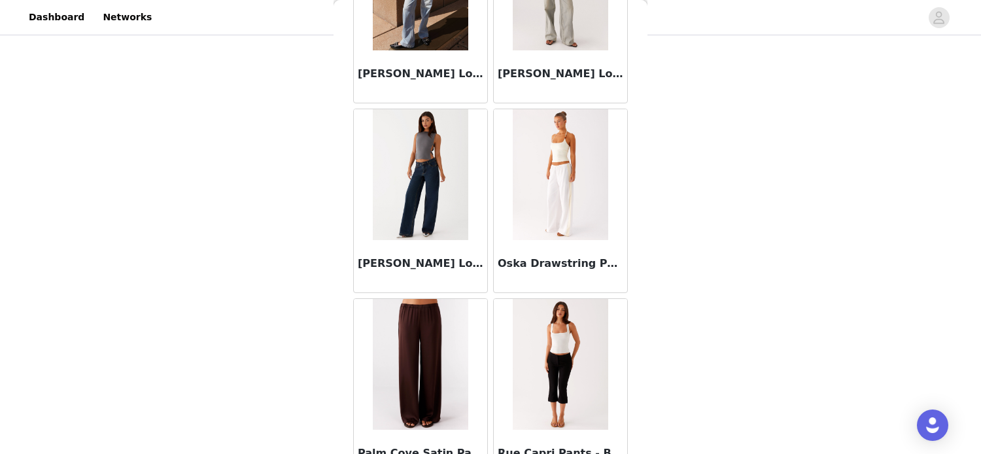
click at [428, 333] on img at bounding box center [420, 364] width 95 height 131
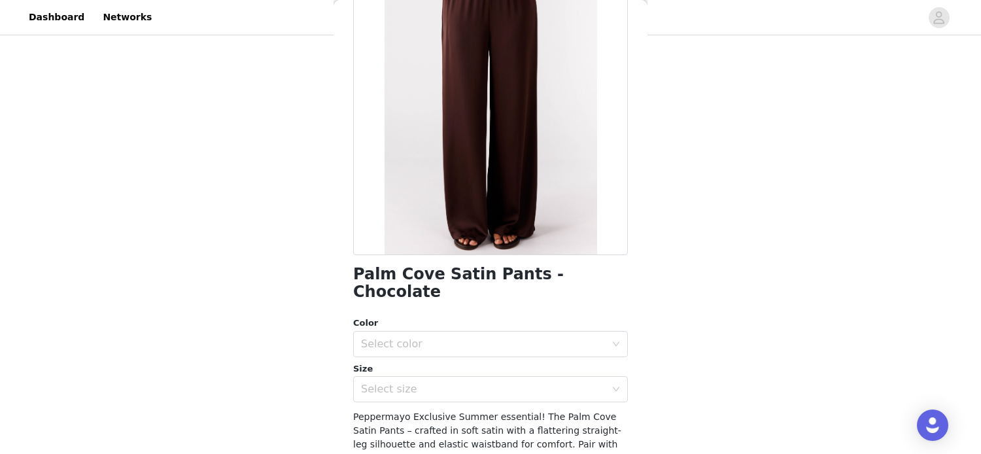
scroll to position [208, 0]
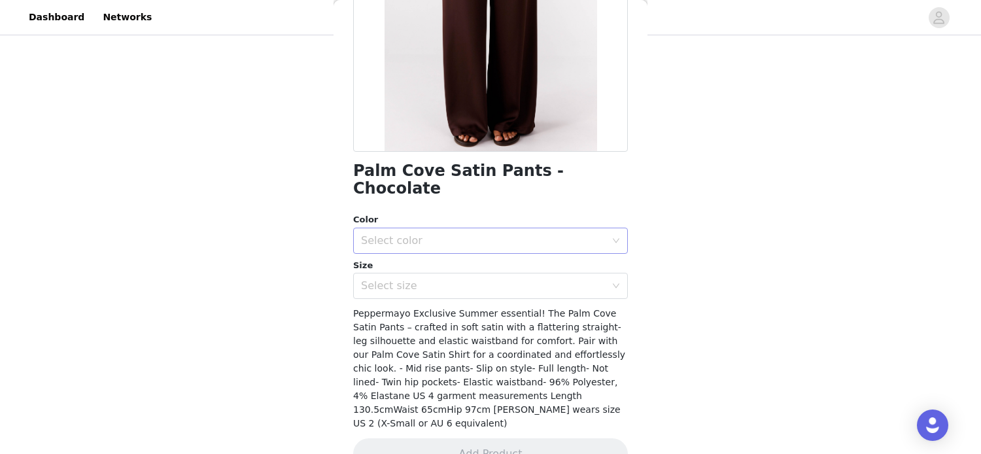
click at [436, 234] on div "Select color" at bounding box center [483, 240] width 245 height 13
click at [426, 254] on li "Chocolate" at bounding box center [490, 251] width 275 height 21
click at [458, 279] on div "Select size" at bounding box center [483, 285] width 245 height 13
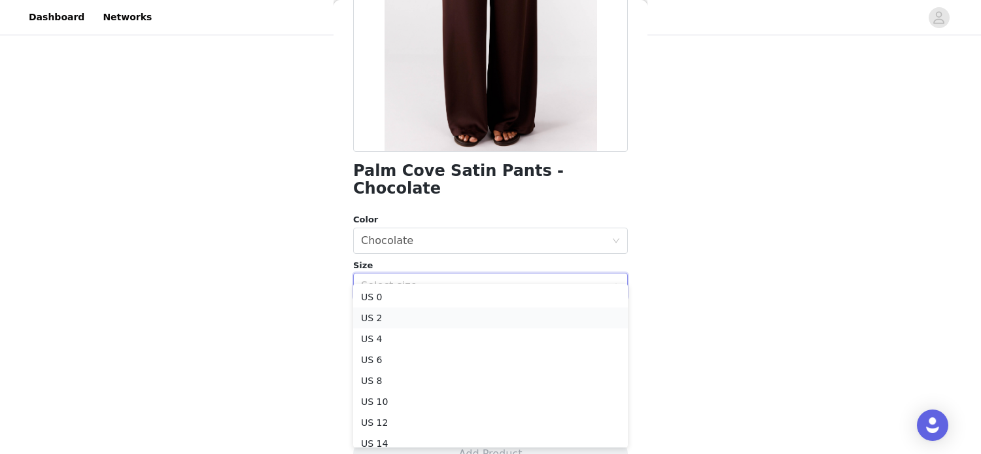
click at [458, 316] on li "US 2" at bounding box center [490, 317] width 275 height 21
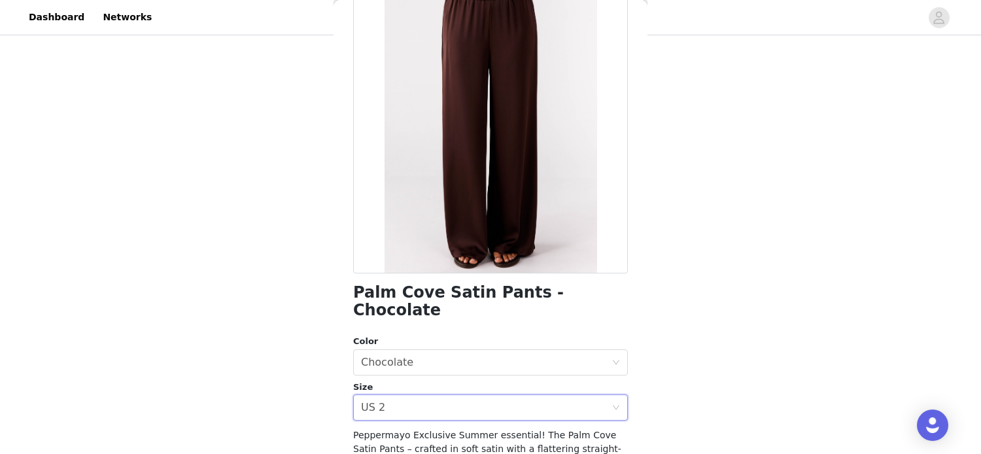
scroll to position [204, 0]
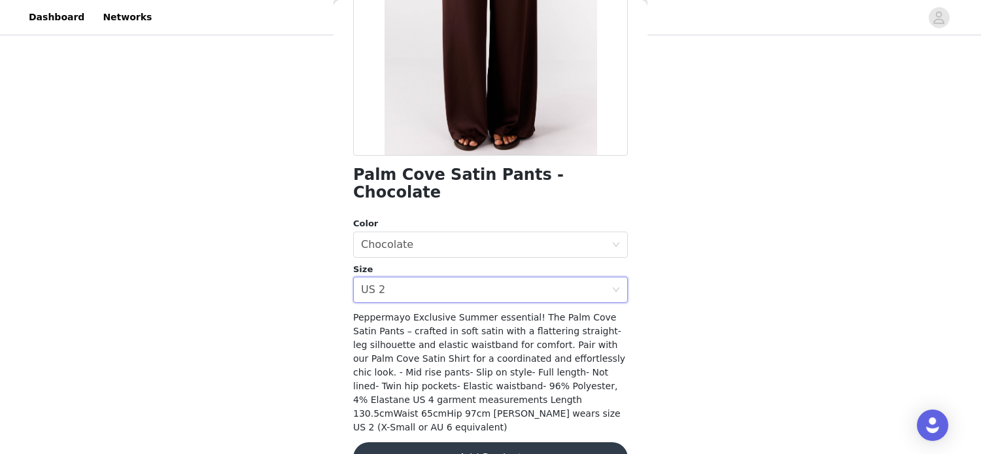
click at [454, 442] on button "Add Product" at bounding box center [490, 457] width 275 height 31
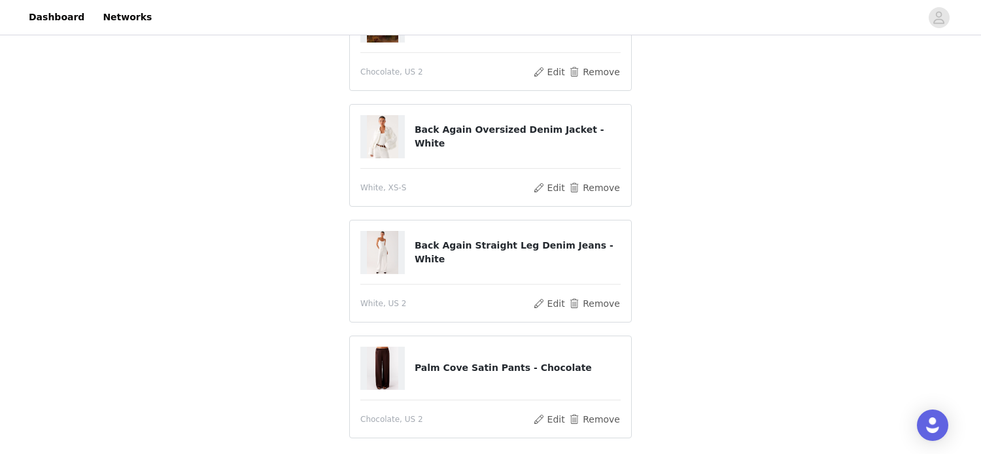
scroll to position [219, 0]
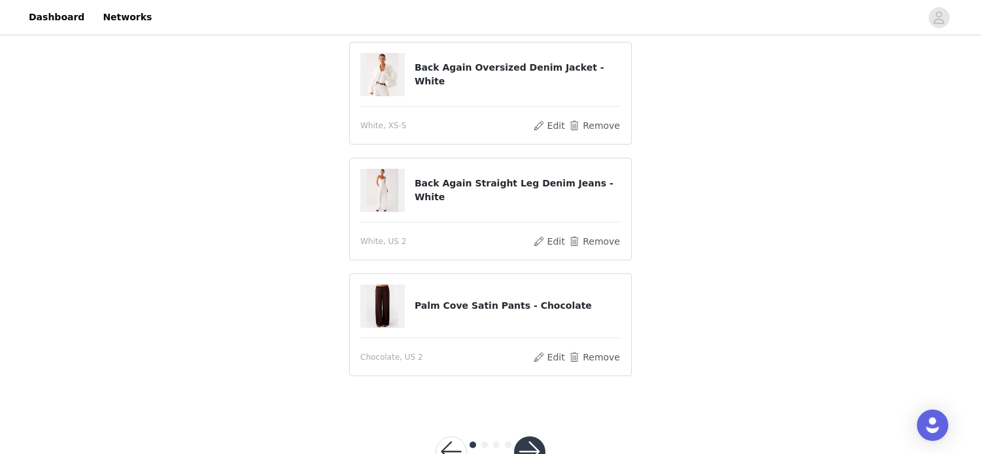
click at [528, 443] on button "button" at bounding box center [529, 451] width 31 height 31
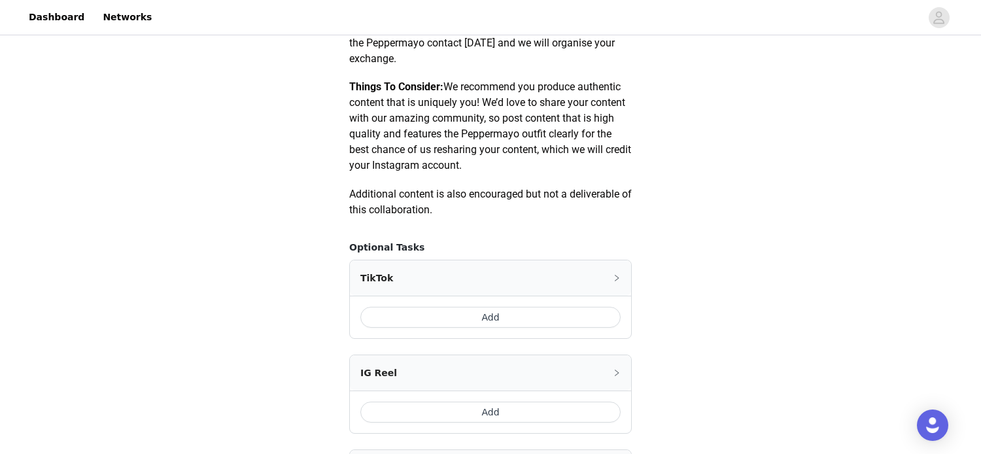
scroll to position [628, 0]
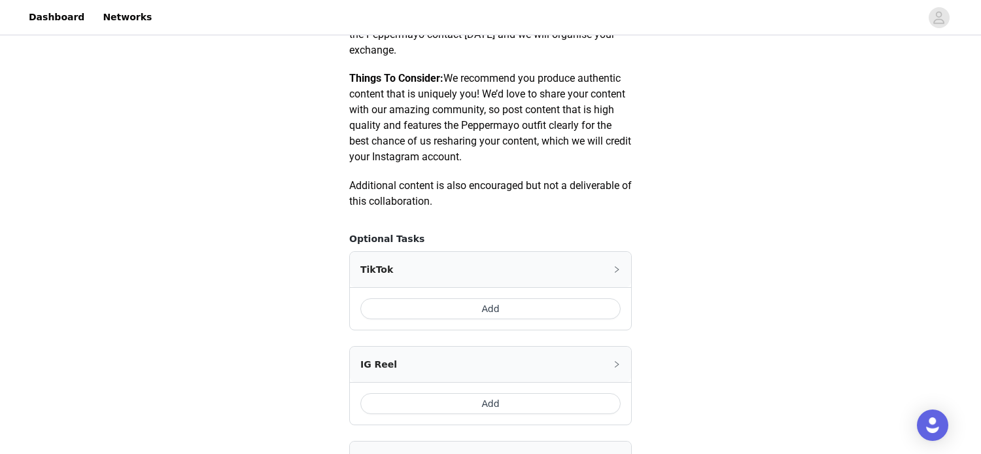
click at [461, 309] on button "Add" at bounding box center [490, 308] width 260 height 21
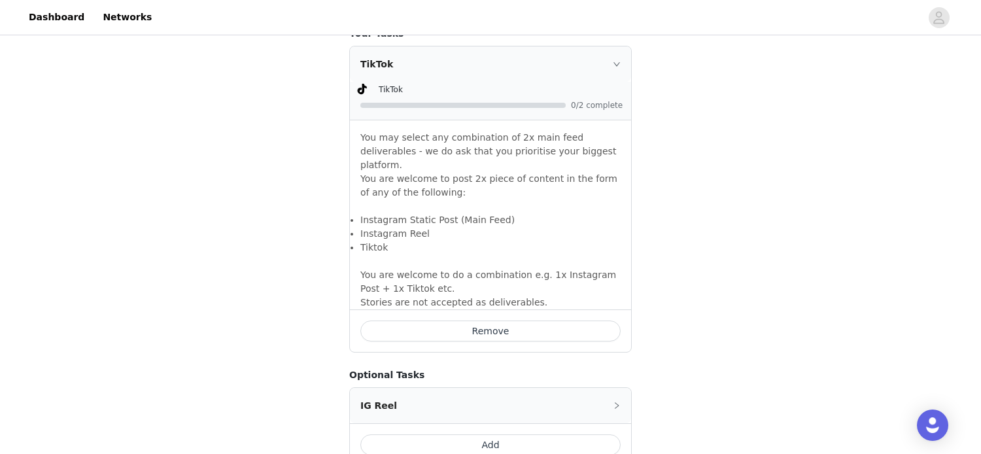
scroll to position [923, 0]
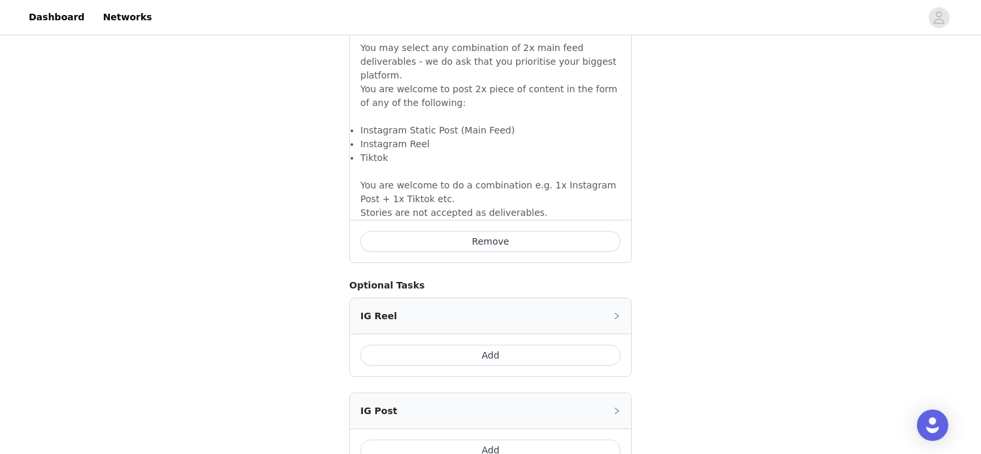
click at [468, 345] on button "Add" at bounding box center [490, 355] width 260 height 21
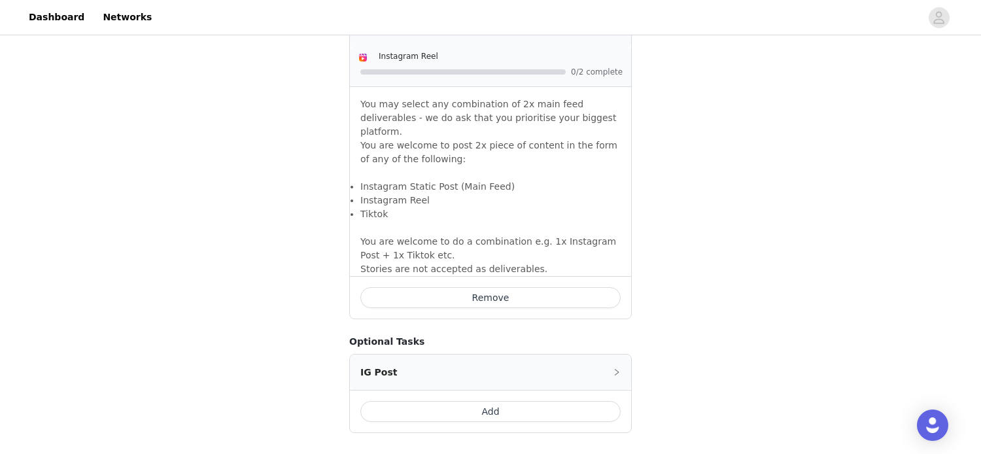
click at [465, 401] on button "Add" at bounding box center [490, 411] width 260 height 21
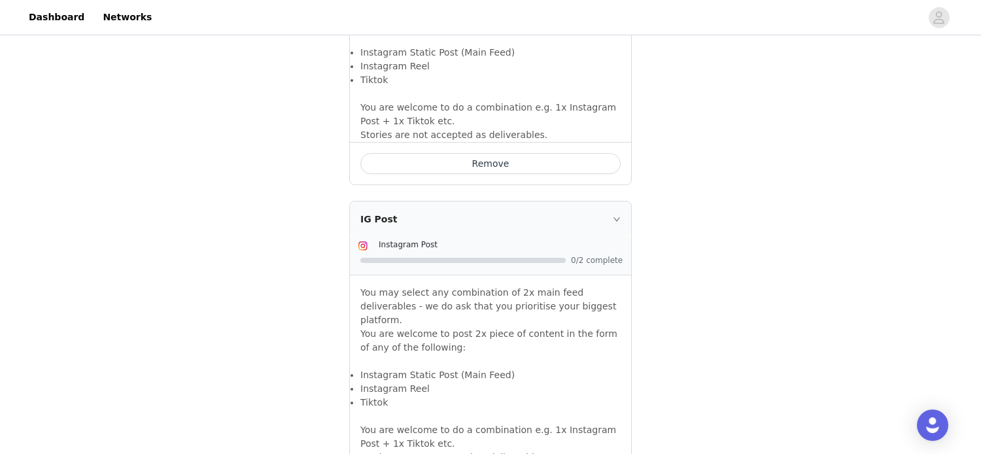
scroll to position [1459, 0]
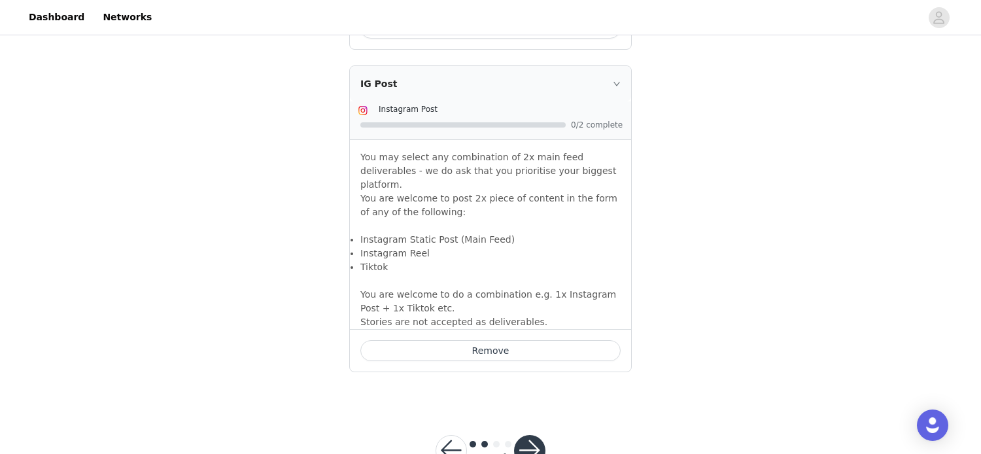
click at [528, 435] on button "button" at bounding box center [529, 450] width 31 height 31
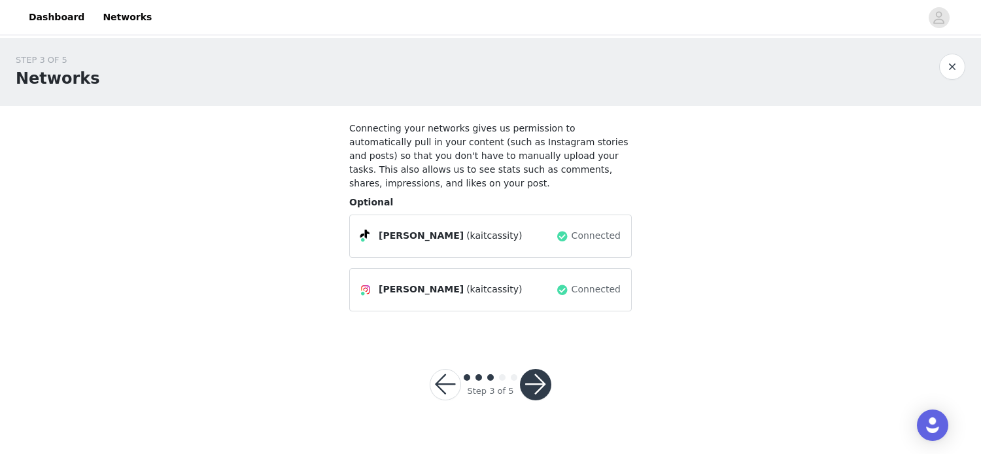
click at [547, 385] on button "button" at bounding box center [535, 384] width 31 height 31
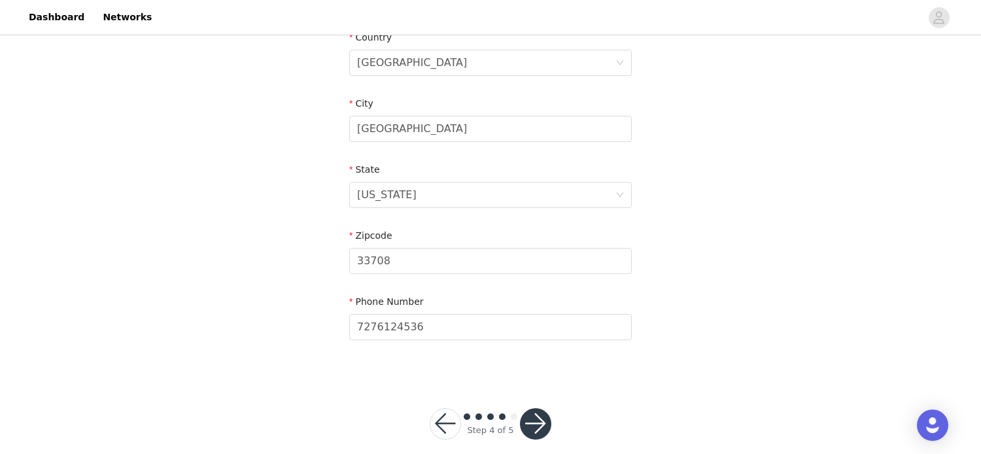
scroll to position [437, 0]
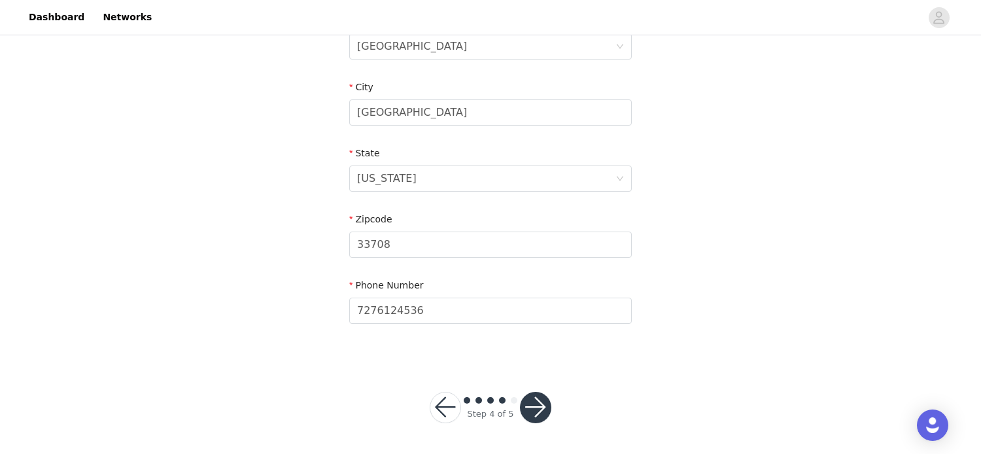
click at [534, 409] on button "button" at bounding box center [535, 407] width 31 height 31
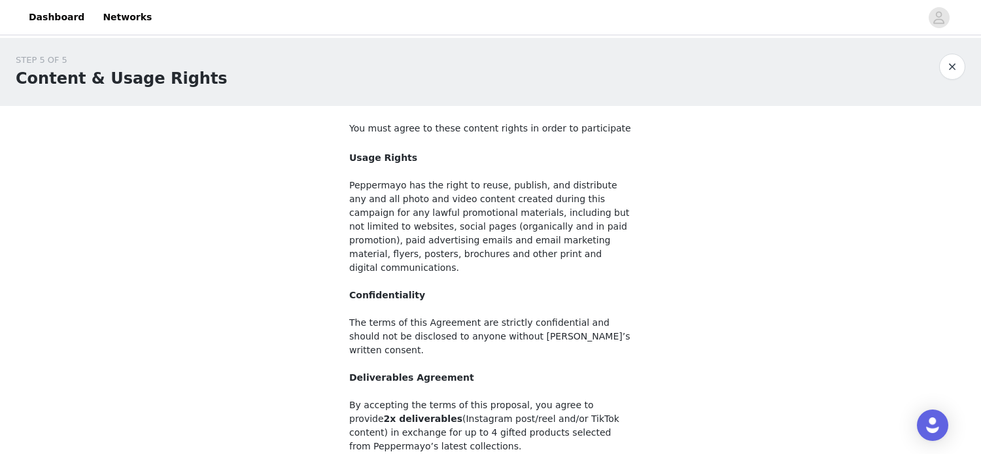
scroll to position [150, 0]
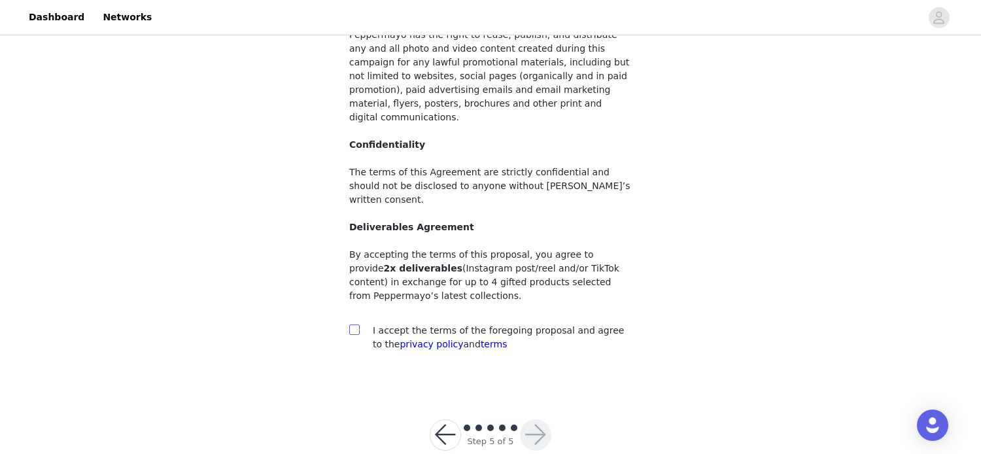
click at [356, 324] on input "checkbox" at bounding box center [353, 328] width 9 height 9
checkbox input "true"
click at [536, 419] on button "button" at bounding box center [535, 434] width 31 height 31
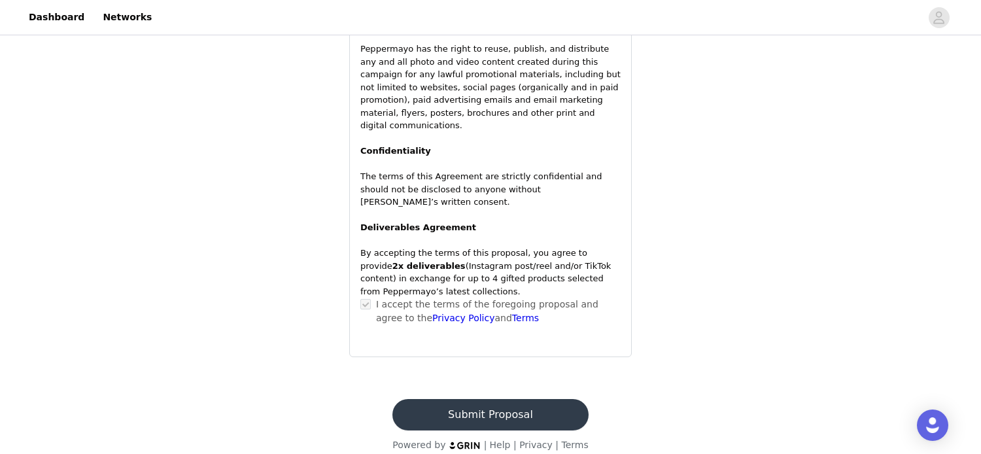
click at [482, 409] on button "Submit Proposal" at bounding box center [489, 414] width 195 height 31
